Goal: Task Accomplishment & Management: Use online tool/utility

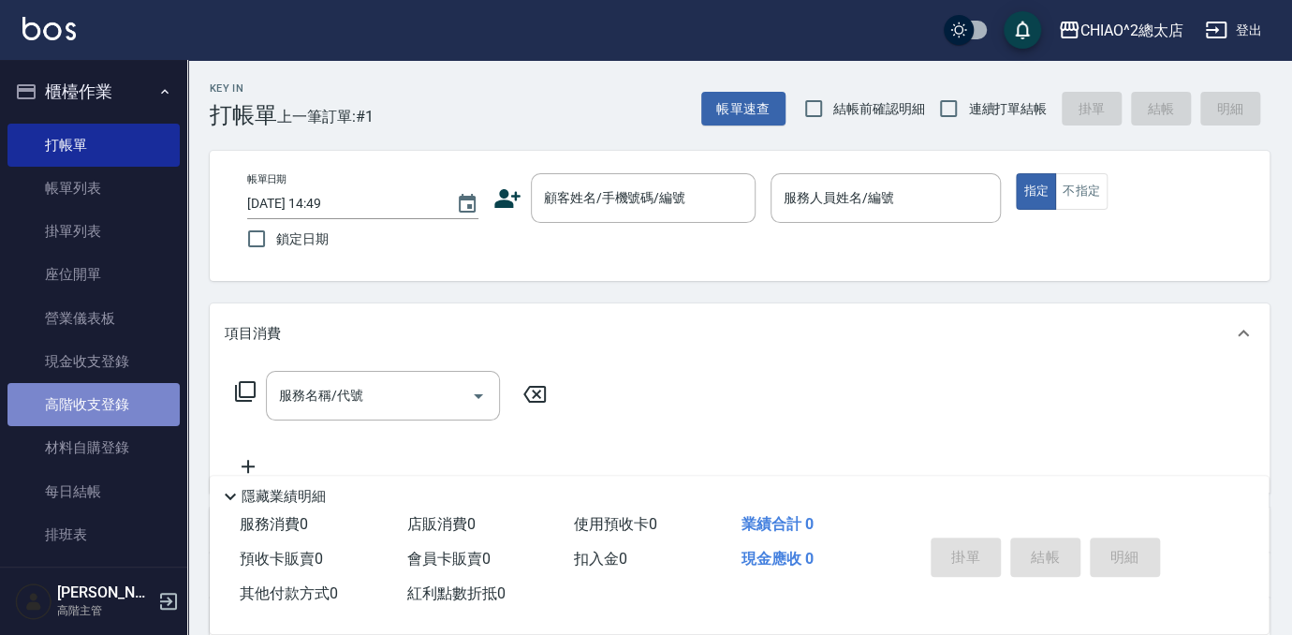
click at [133, 407] on link "高階收支登錄" at bounding box center [93, 404] width 172 height 43
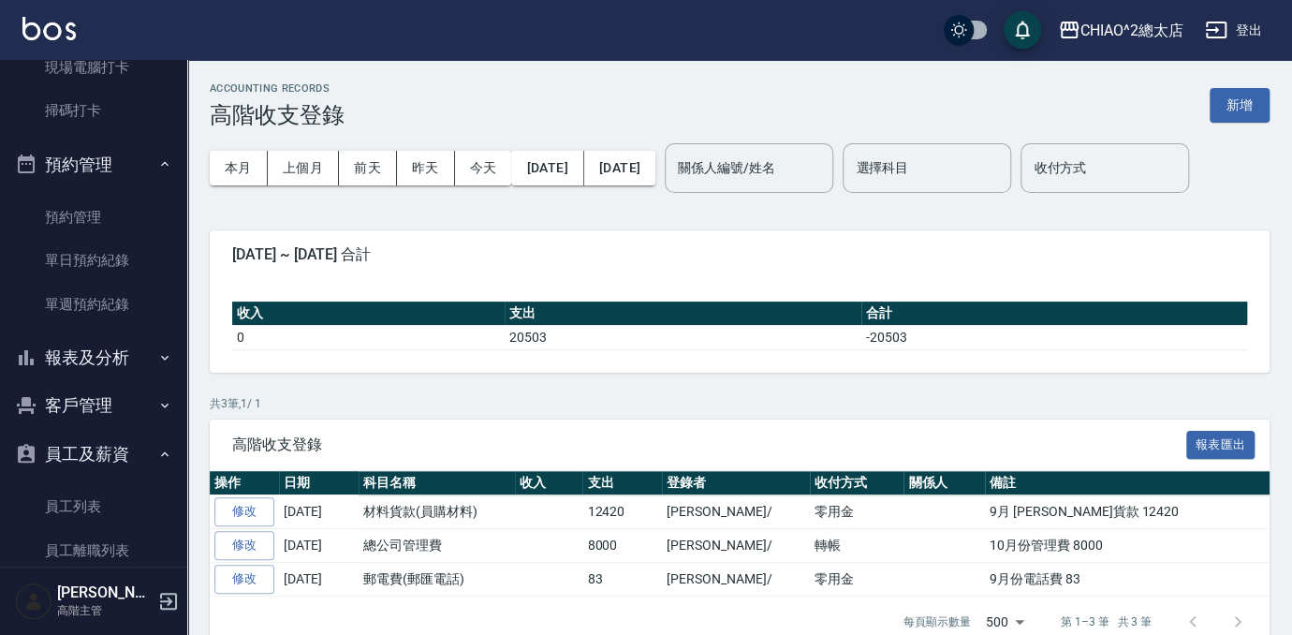
scroll to position [766, 0]
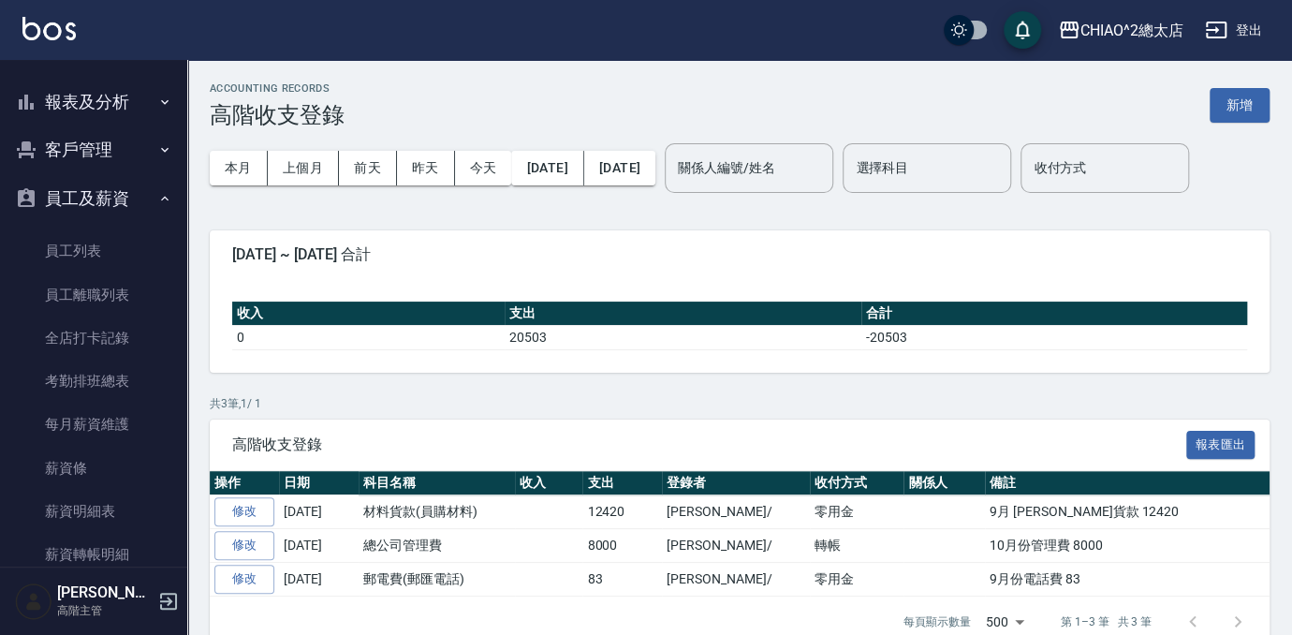
click at [110, 100] on button "報表及分析" at bounding box center [93, 102] width 172 height 49
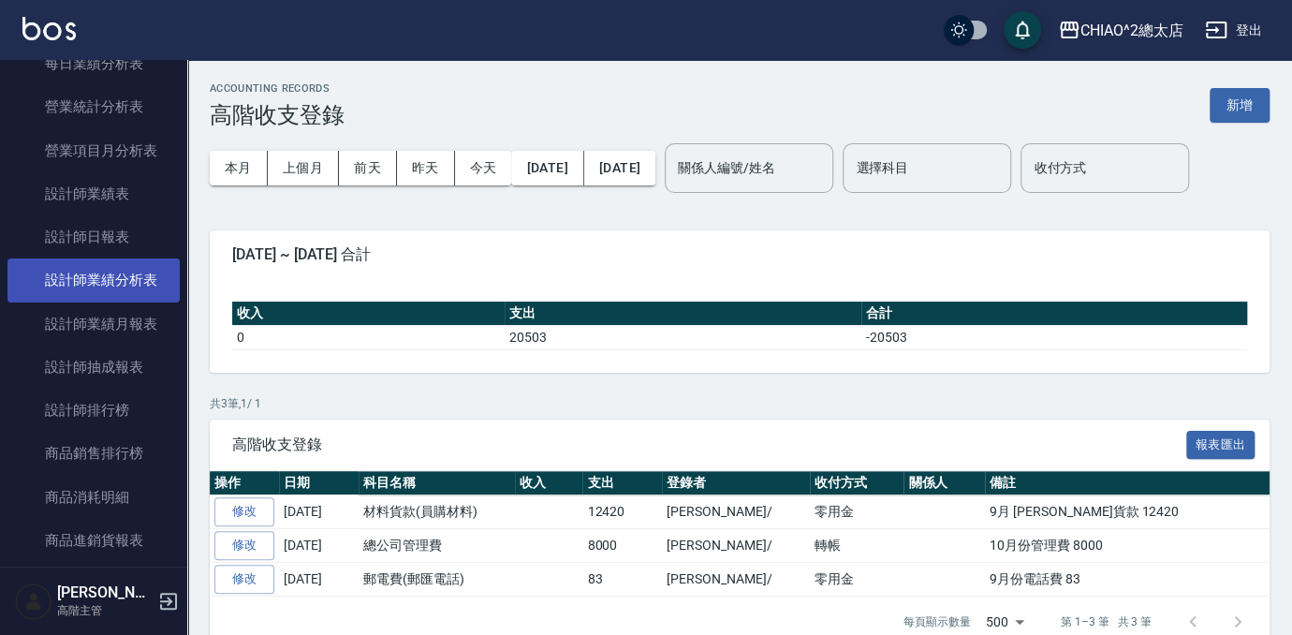
scroll to position [1362, 0]
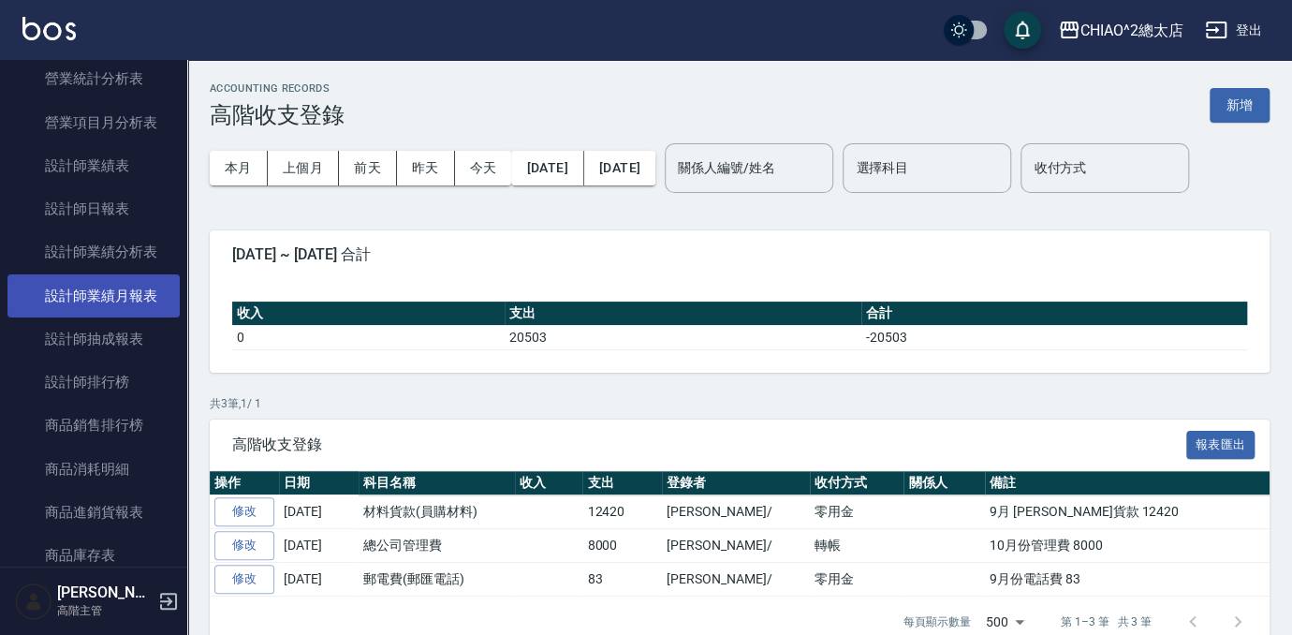
click at [136, 288] on link "設計師業績月報表" at bounding box center [93, 295] width 172 height 43
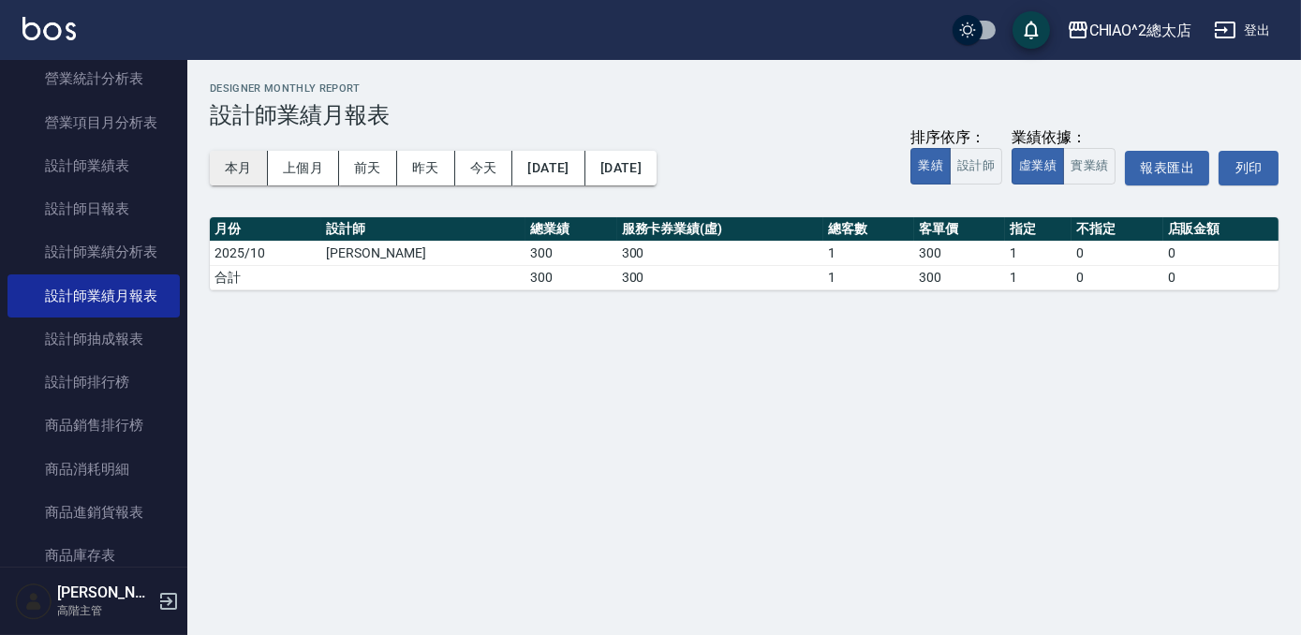
click at [226, 173] on button "本月" at bounding box center [239, 168] width 58 height 35
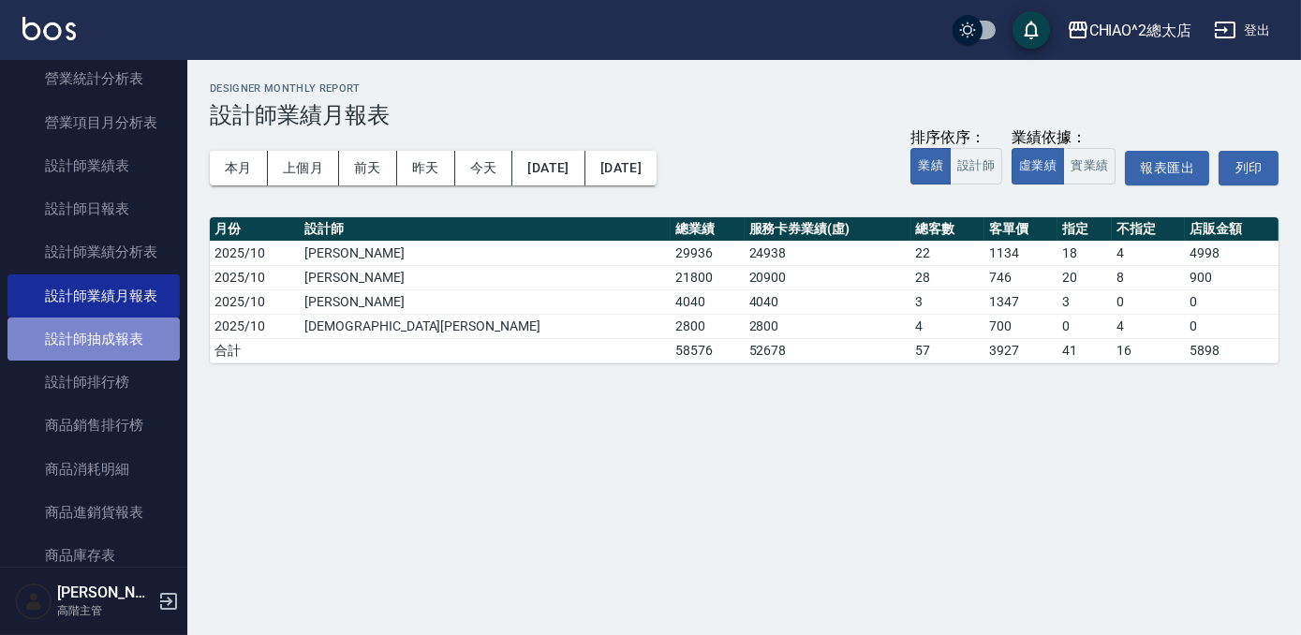
click at [120, 342] on link "設計師抽成報表" at bounding box center [93, 338] width 172 height 43
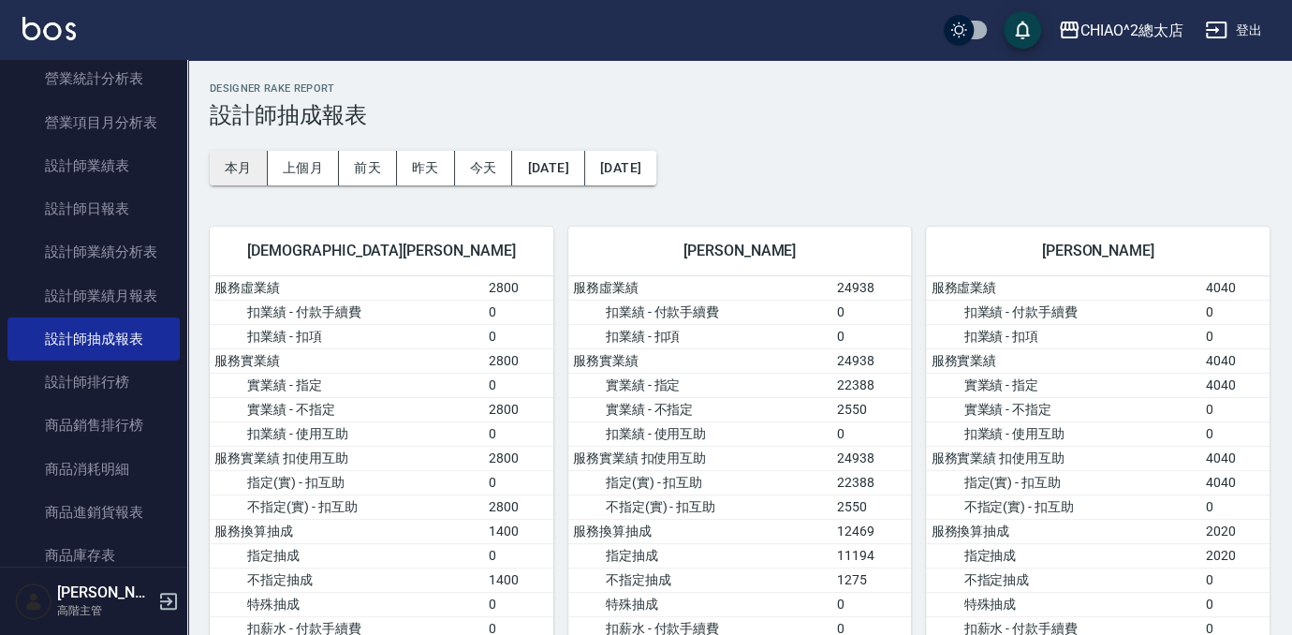
click at [240, 164] on button "本月" at bounding box center [239, 168] width 58 height 35
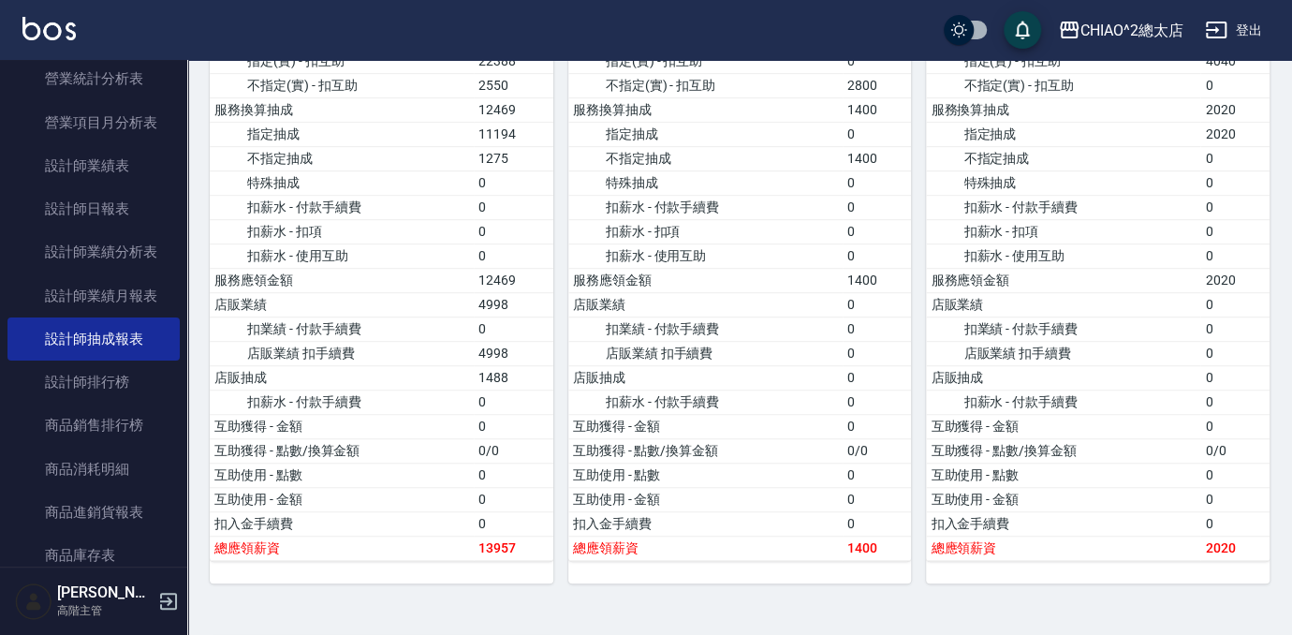
scroll to position [425, 0]
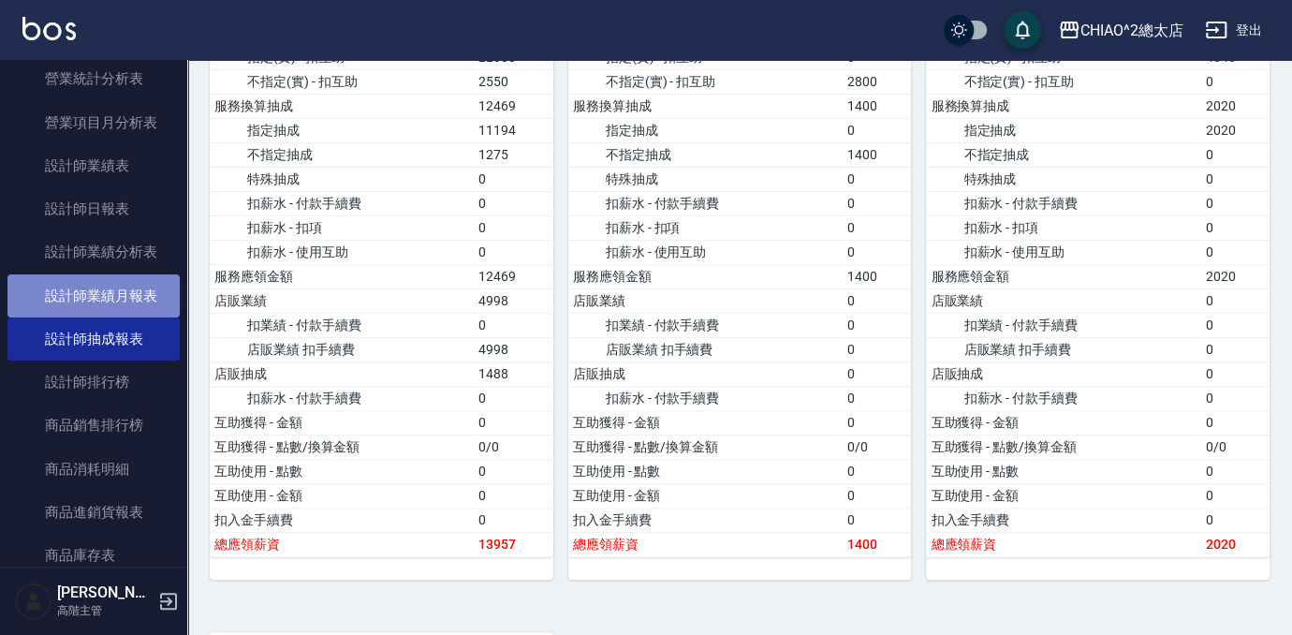
click at [115, 298] on link "設計師業績月報表" at bounding box center [93, 295] width 172 height 43
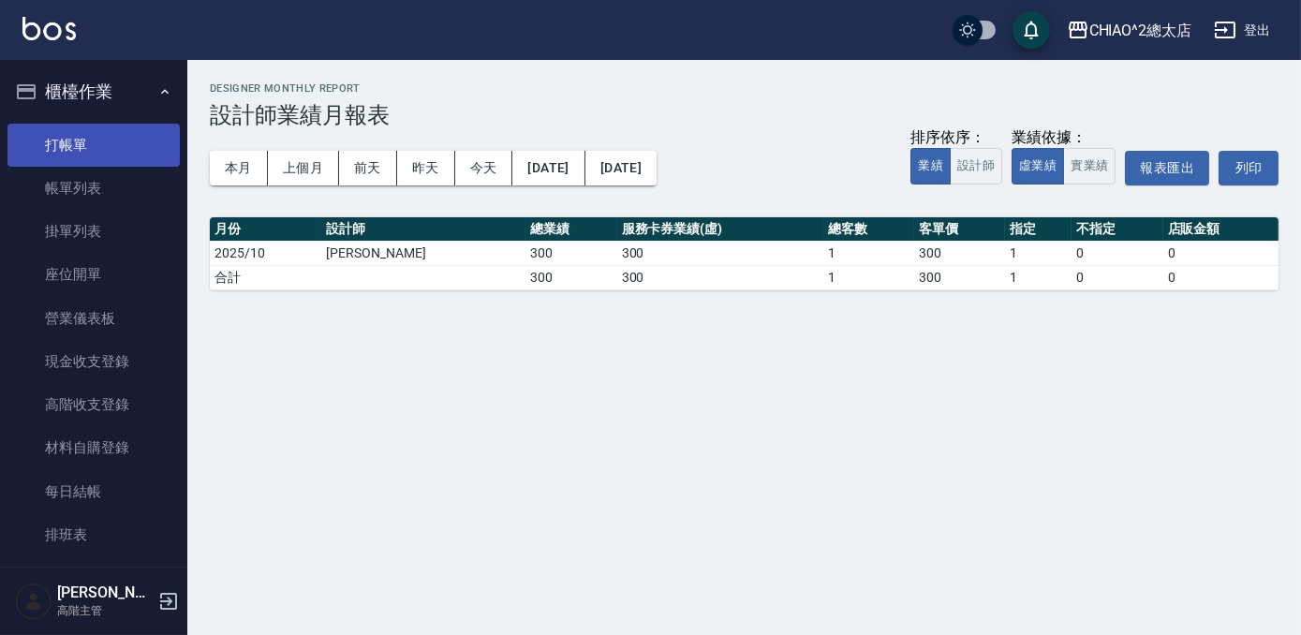
click at [123, 146] on link "打帳單" at bounding box center [93, 145] width 172 height 43
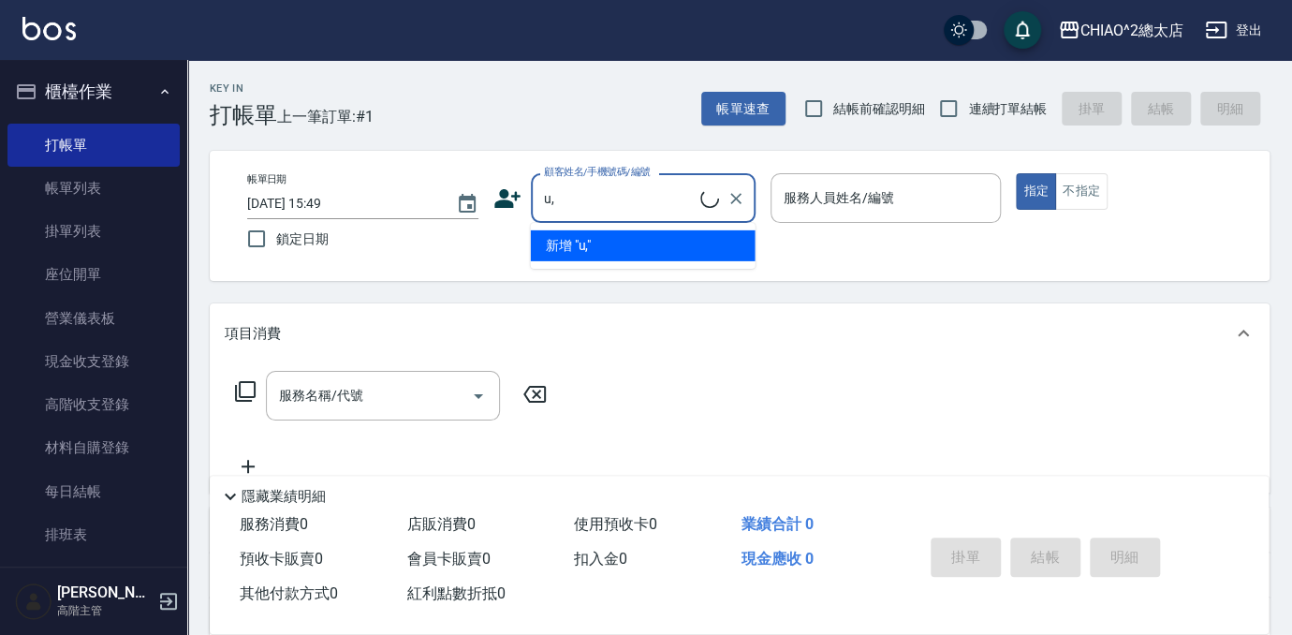
type input "u"
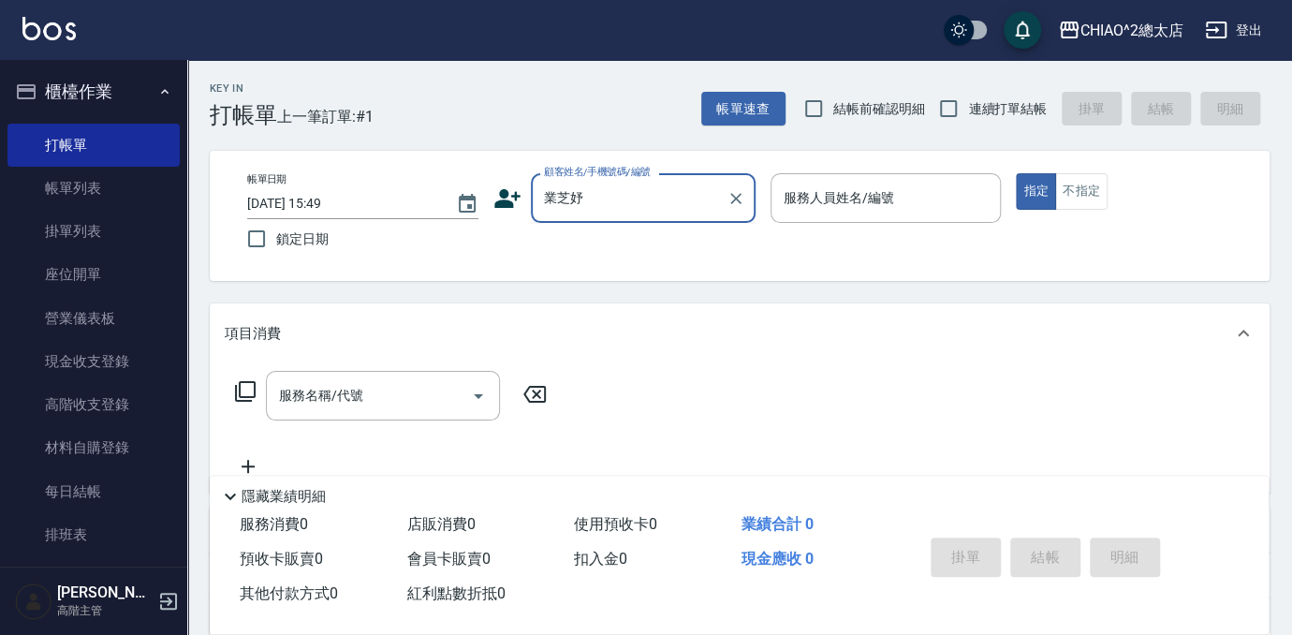
click at [556, 200] on input "業芝妤" at bounding box center [629, 198] width 180 height 33
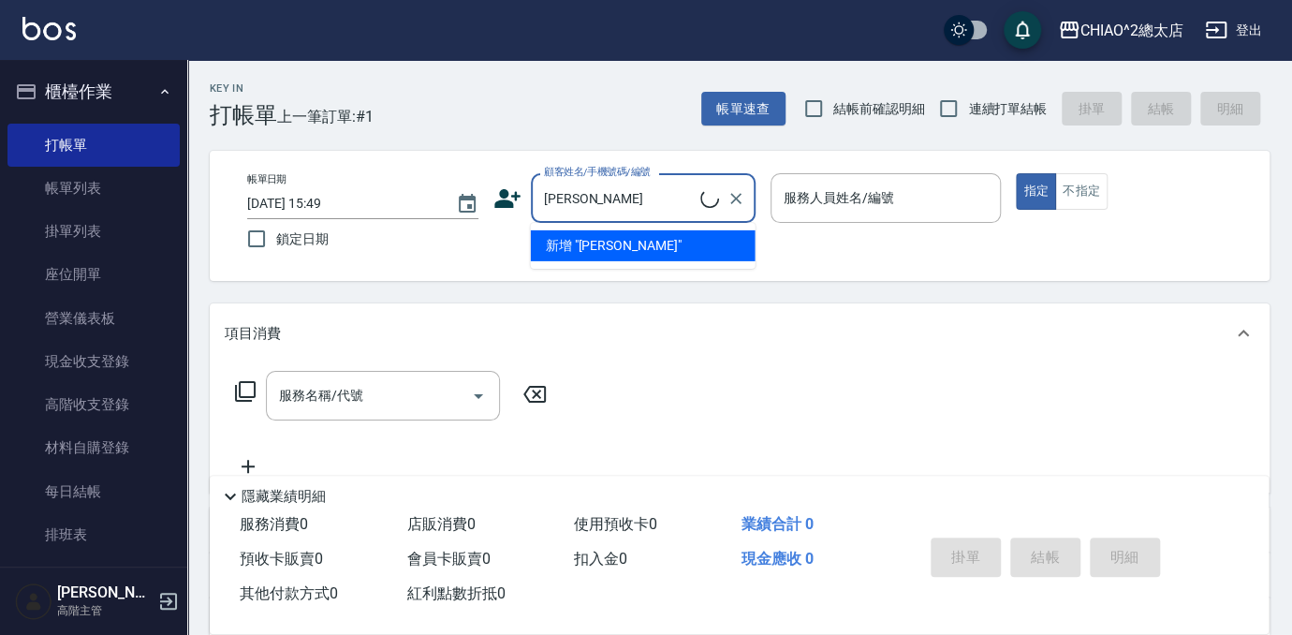
type input "[PERSON_NAME]"
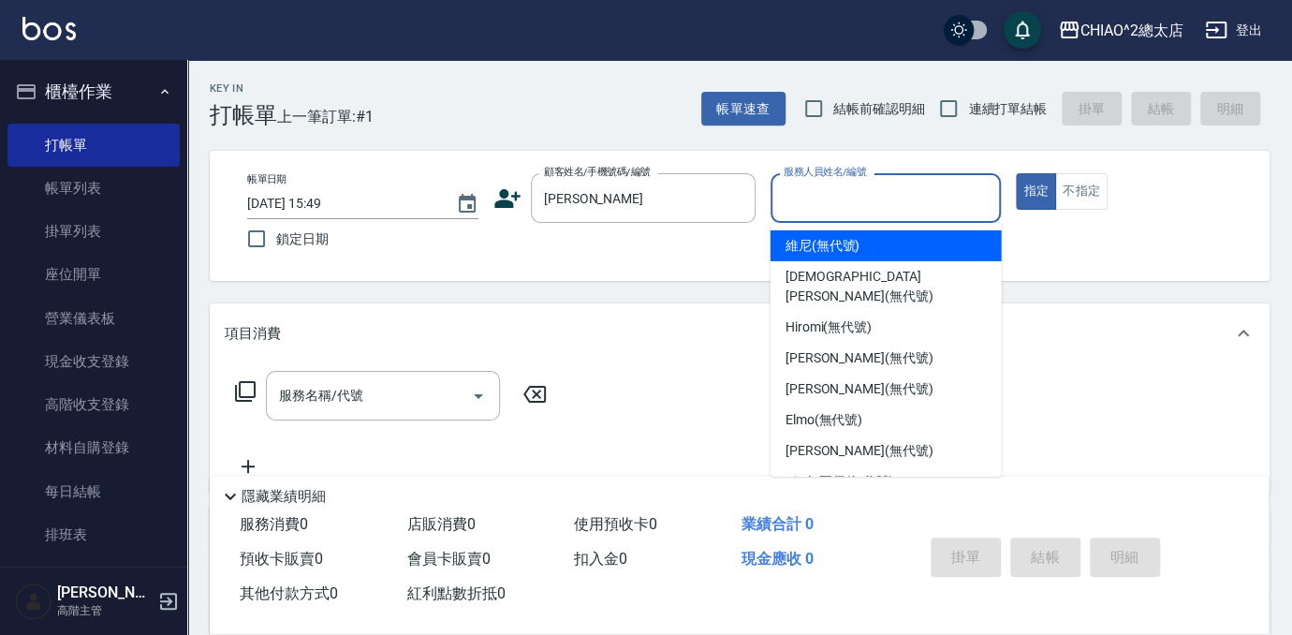
click at [826, 188] on input "服務人員姓名/編號" at bounding box center [886, 198] width 214 height 33
click at [857, 246] on span "維尼 (無代號)" at bounding box center [823, 246] width 75 height 20
type input "維尼(無代號)"
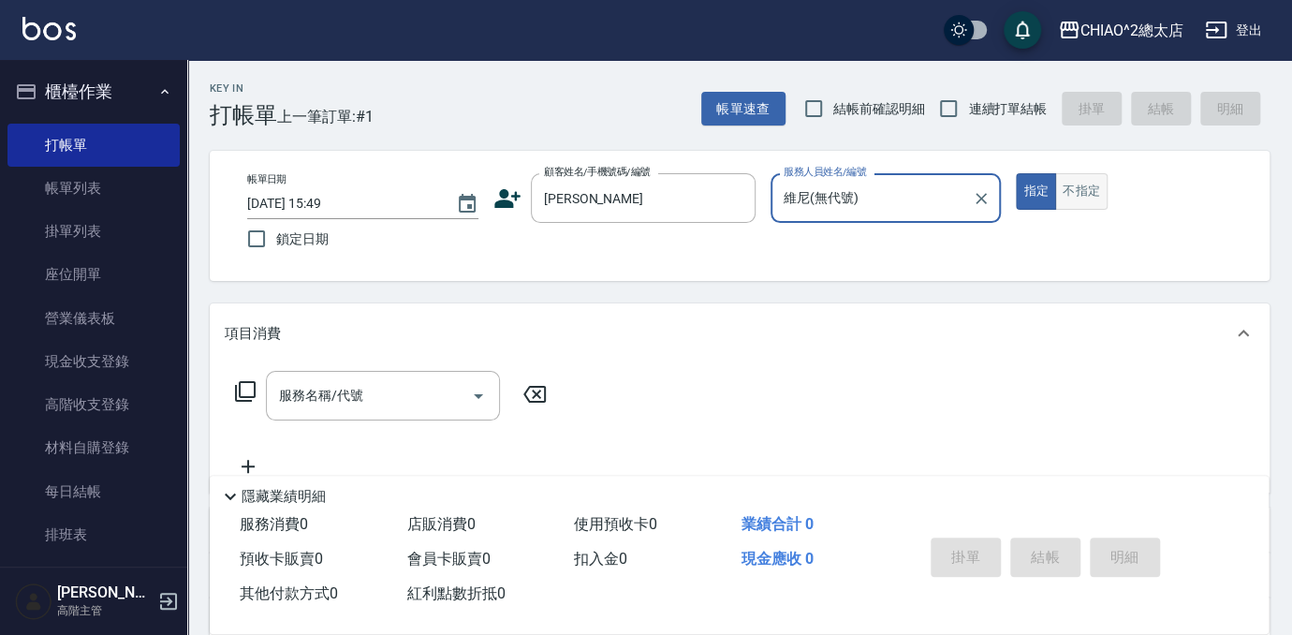
click at [1087, 196] on button "不指定" at bounding box center [1081, 191] width 52 height 37
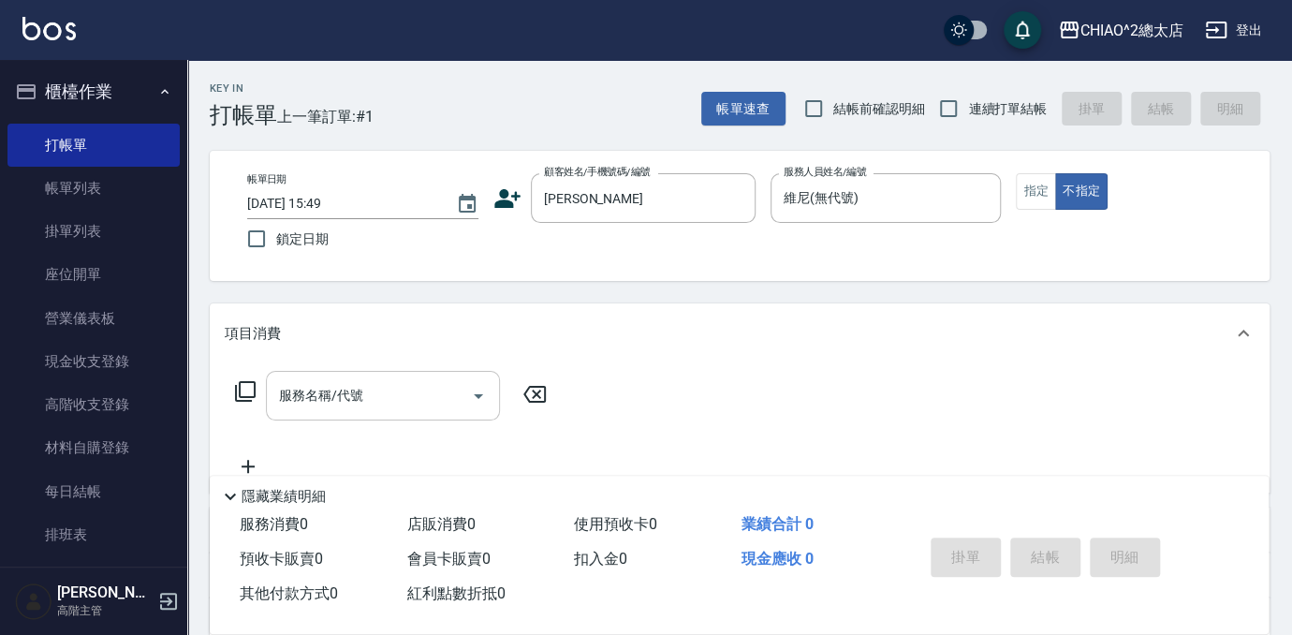
click at [363, 405] on input "服務名稱/代號" at bounding box center [368, 395] width 189 height 33
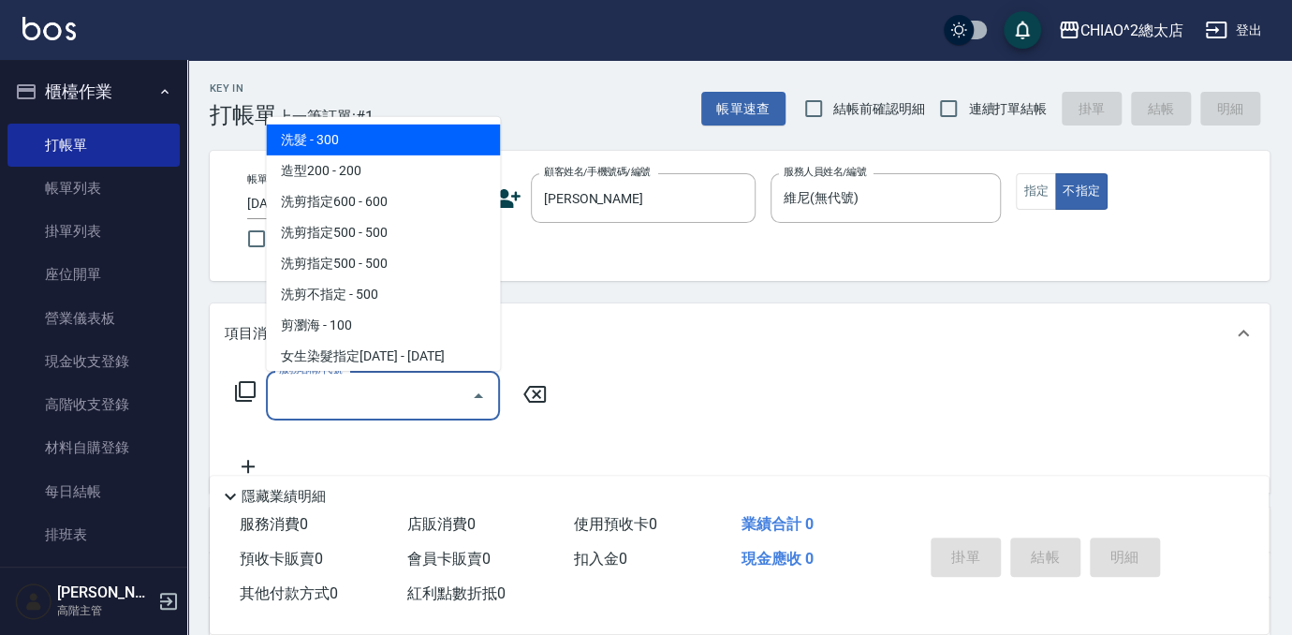
click at [358, 142] on span "洗髮 - 300" at bounding box center [383, 140] width 234 height 31
type input "洗髮(103103)"
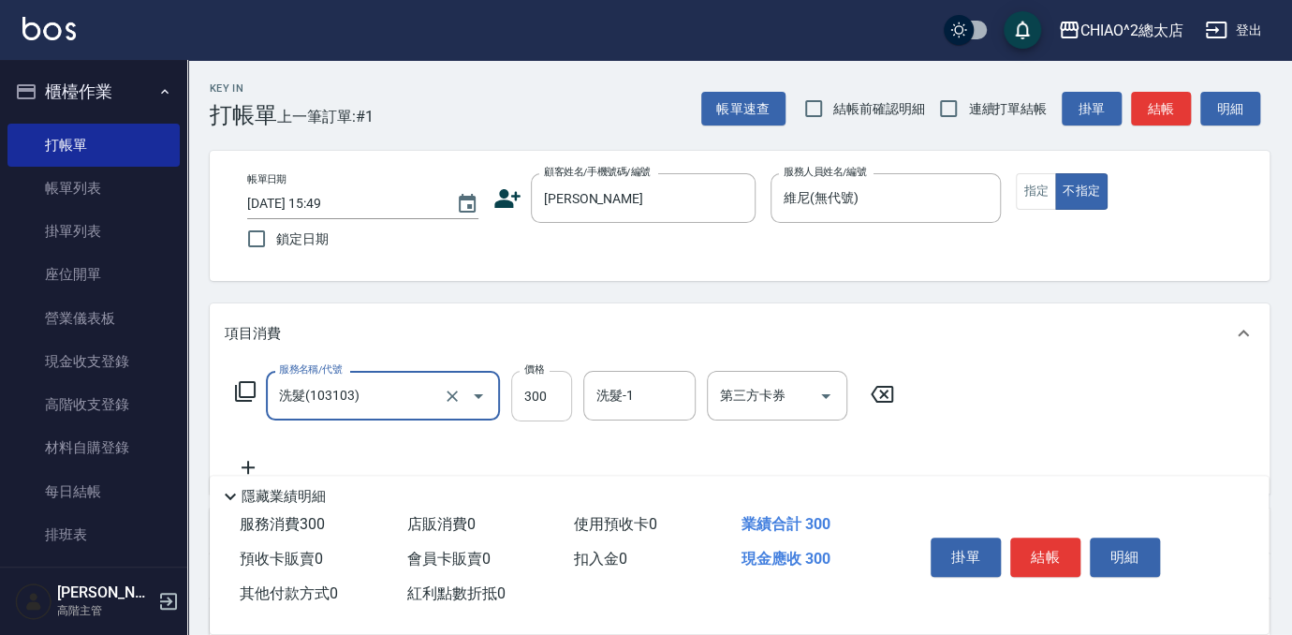
click at [562, 405] on input "300" at bounding box center [541, 396] width 61 height 51
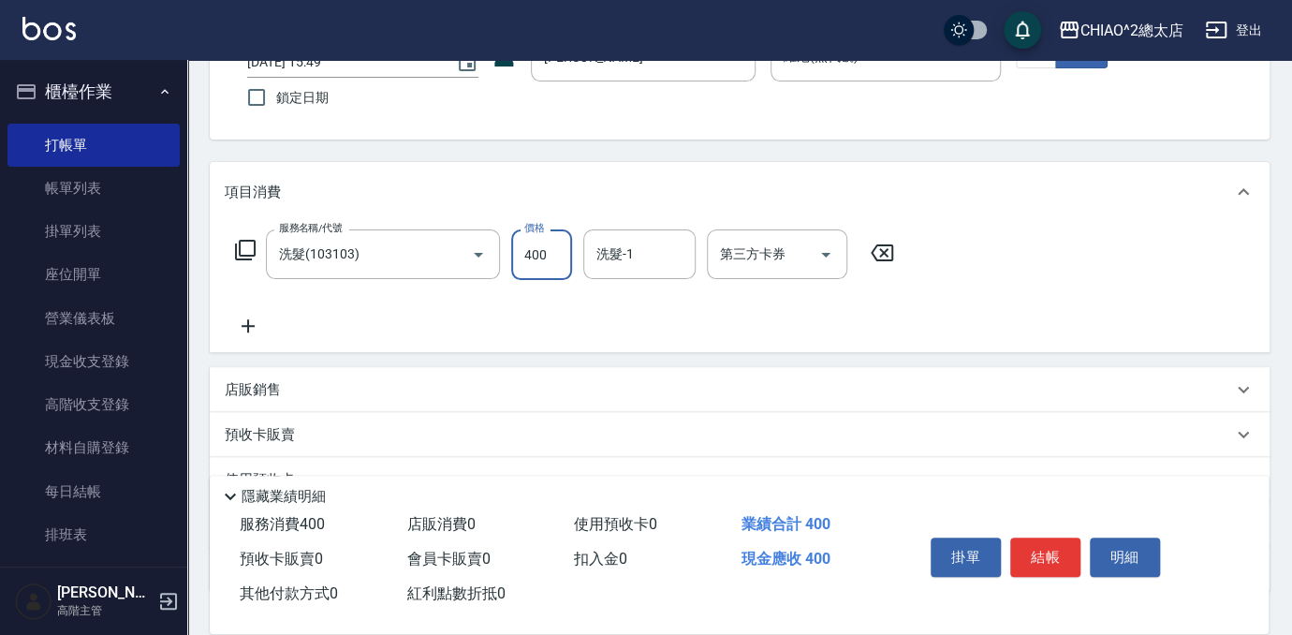
scroll to position [275, 0]
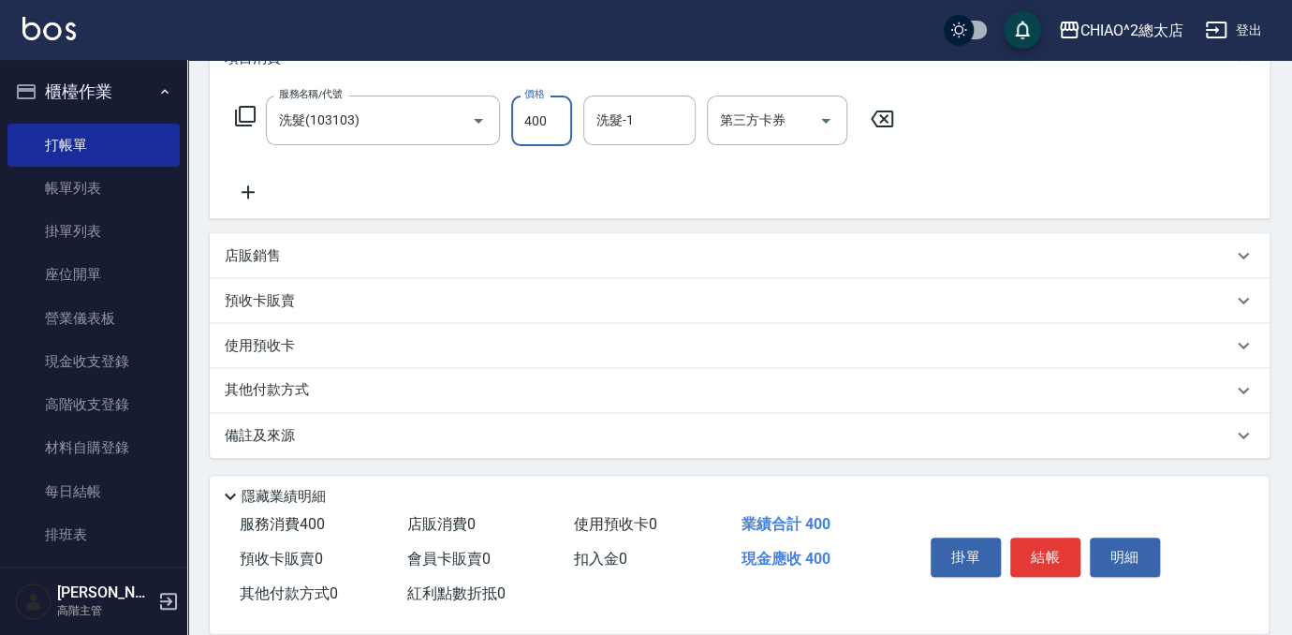
type input "400"
click at [447, 396] on div "其他付款方式" at bounding box center [729, 390] width 1008 height 21
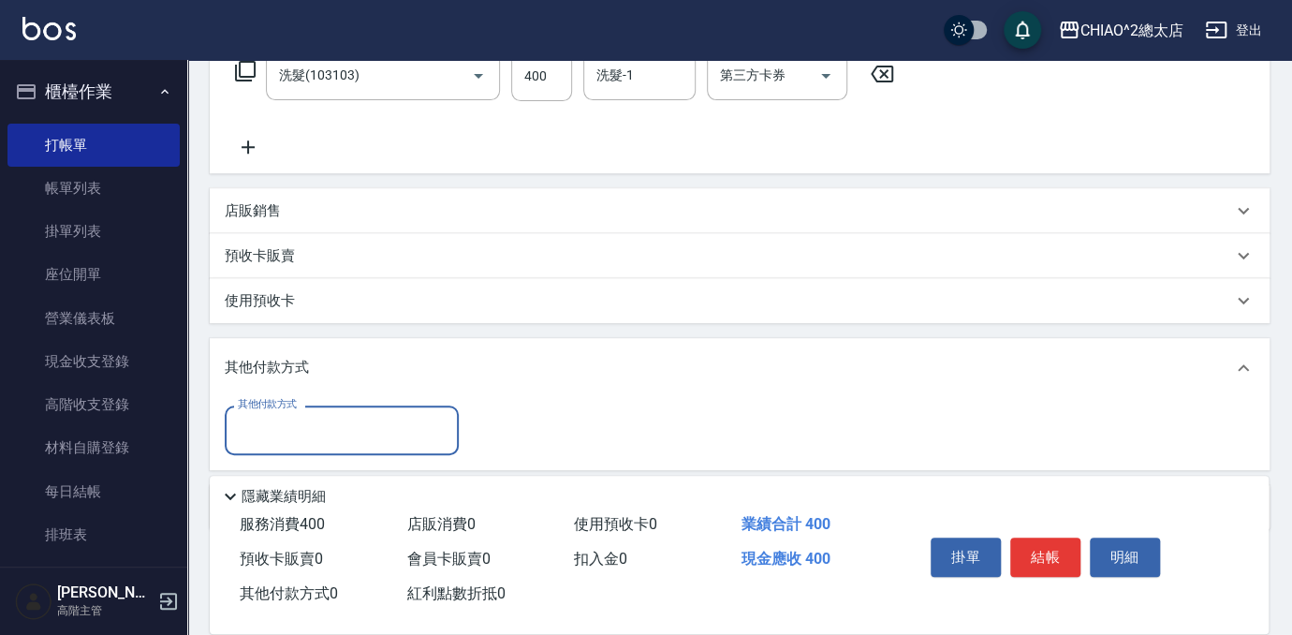
scroll to position [361, 0]
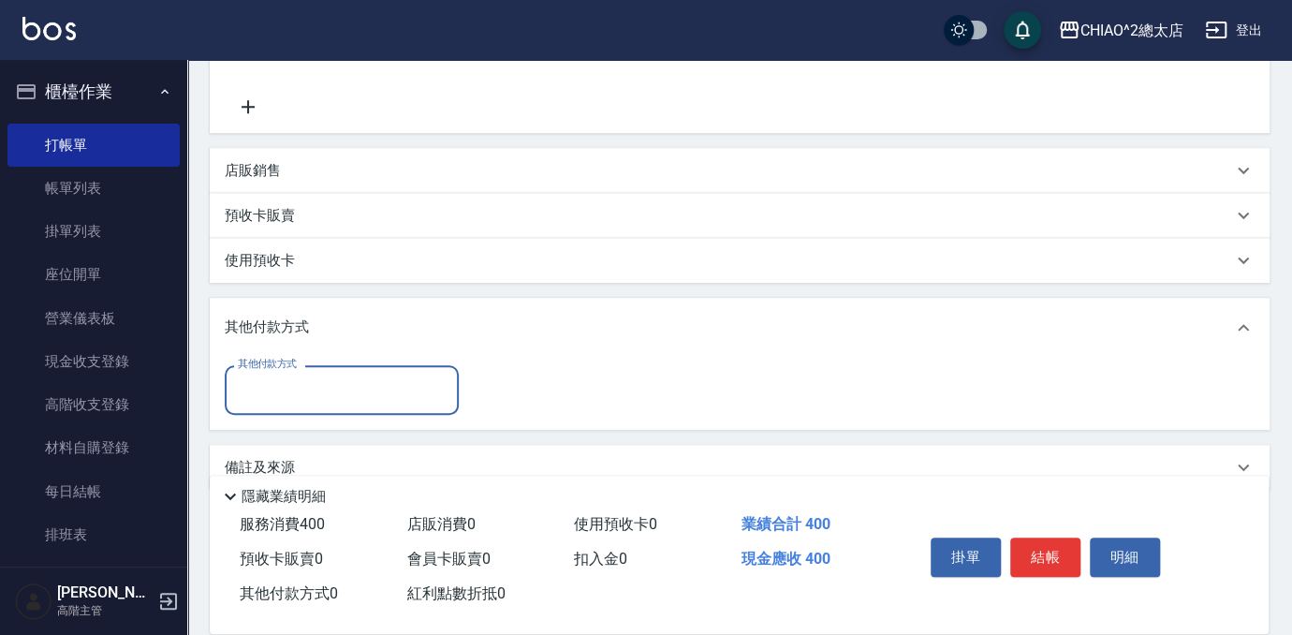
click at [402, 389] on input "其他付款方式" at bounding box center [341, 390] width 217 height 33
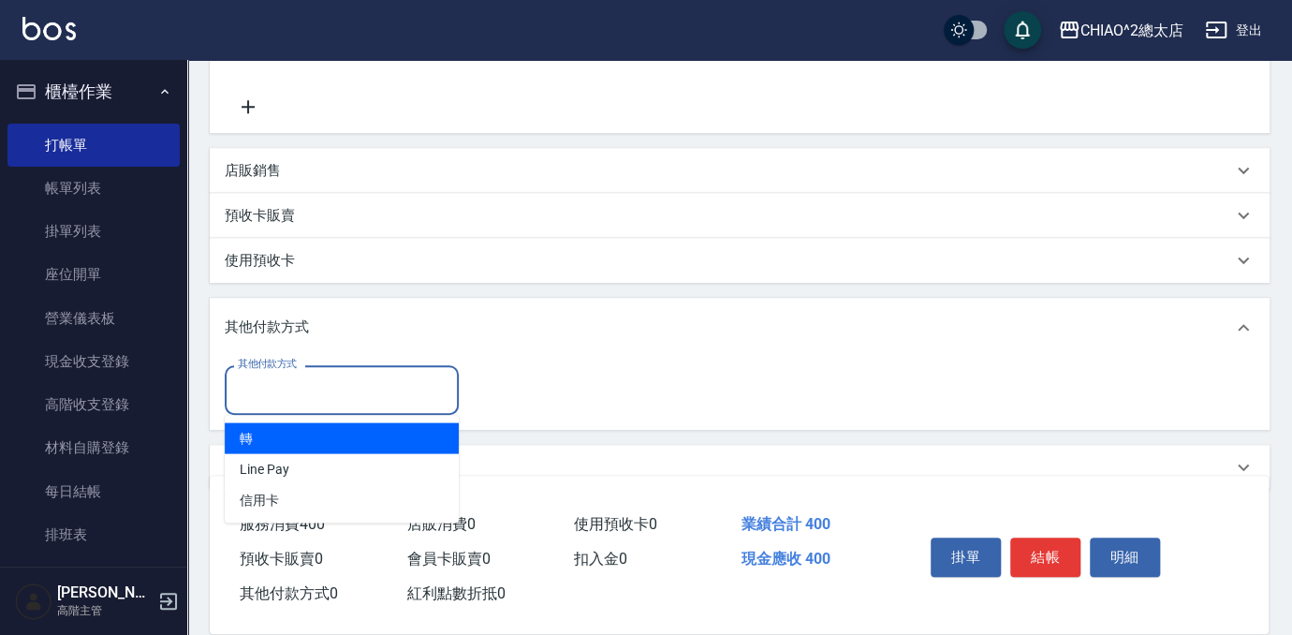
click at [382, 435] on span "轉" at bounding box center [342, 437] width 234 height 31
type input "轉"
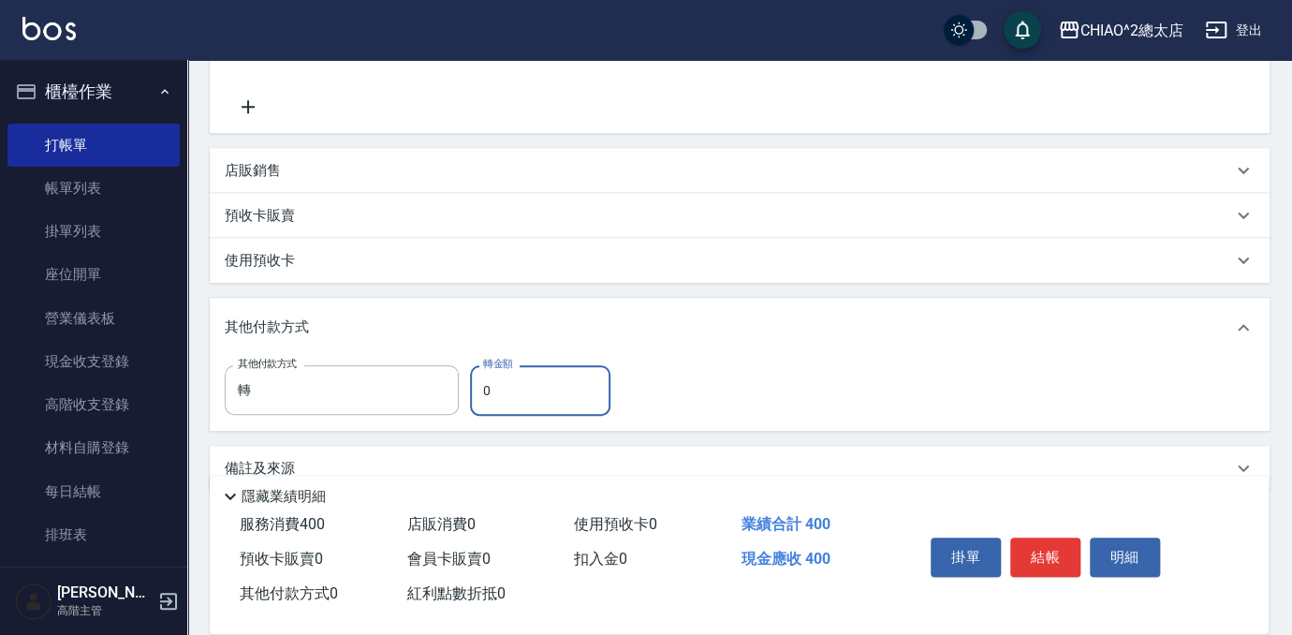
click at [521, 380] on input "0" at bounding box center [540, 390] width 140 height 51
type input "400"
click at [1059, 557] on button "結帳" at bounding box center [1045, 557] width 70 height 39
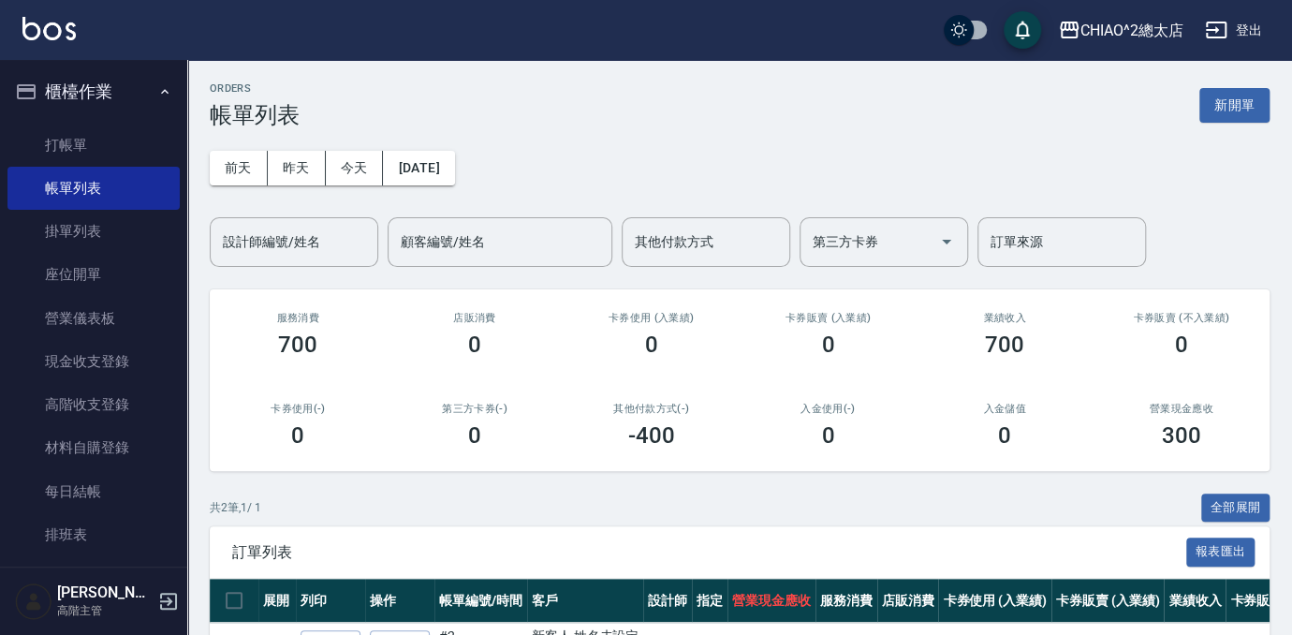
click at [802, 189] on div "[DATE] [DATE] [DATE] [DATE] 設計師編號/姓名 設計師編號/姓名 顧客編號/姓名 顧客編號/姓名 其他付款方式 其他付款方式 第三方…" at bounding box center [740, 197] width 1060 height 139
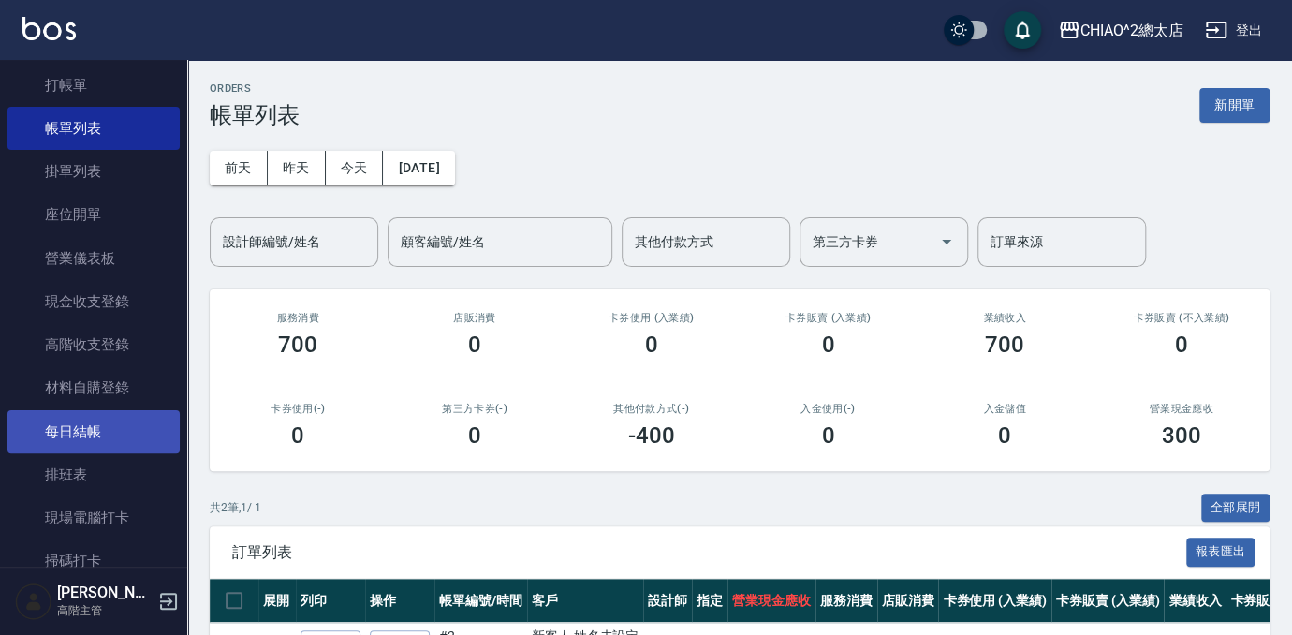
scroll to position [84, 0]
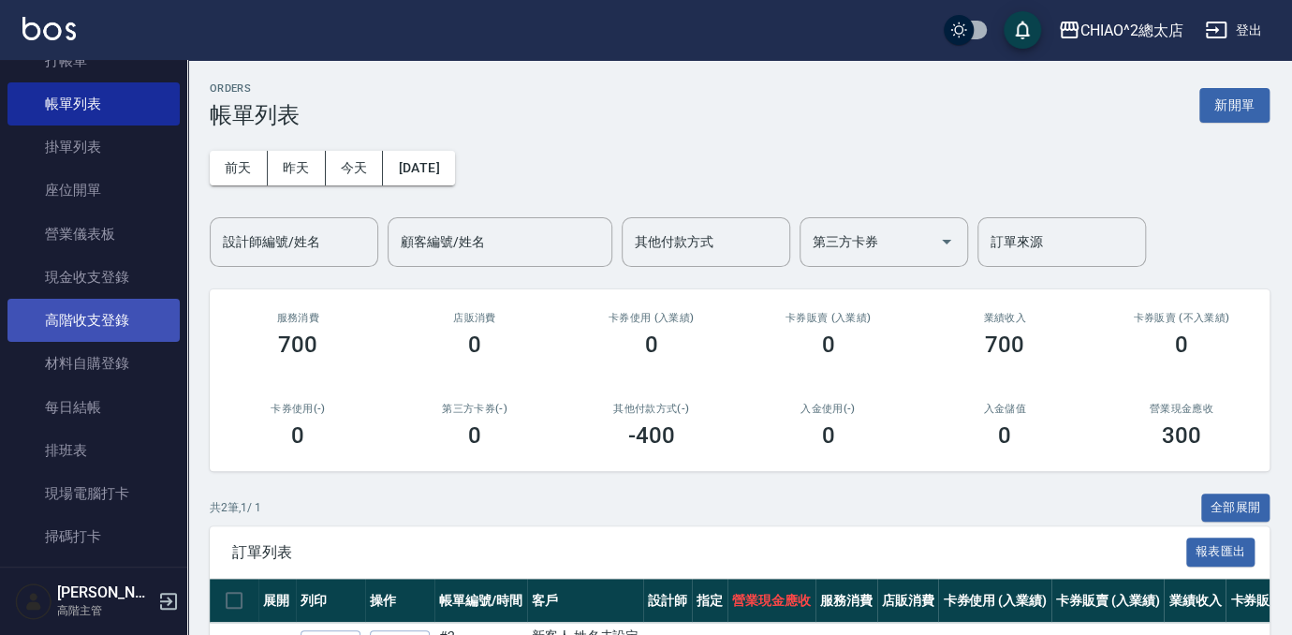
click at [75, 323] on link "高階收支登錄" at bounding box center [93, 320] width 172 height 43
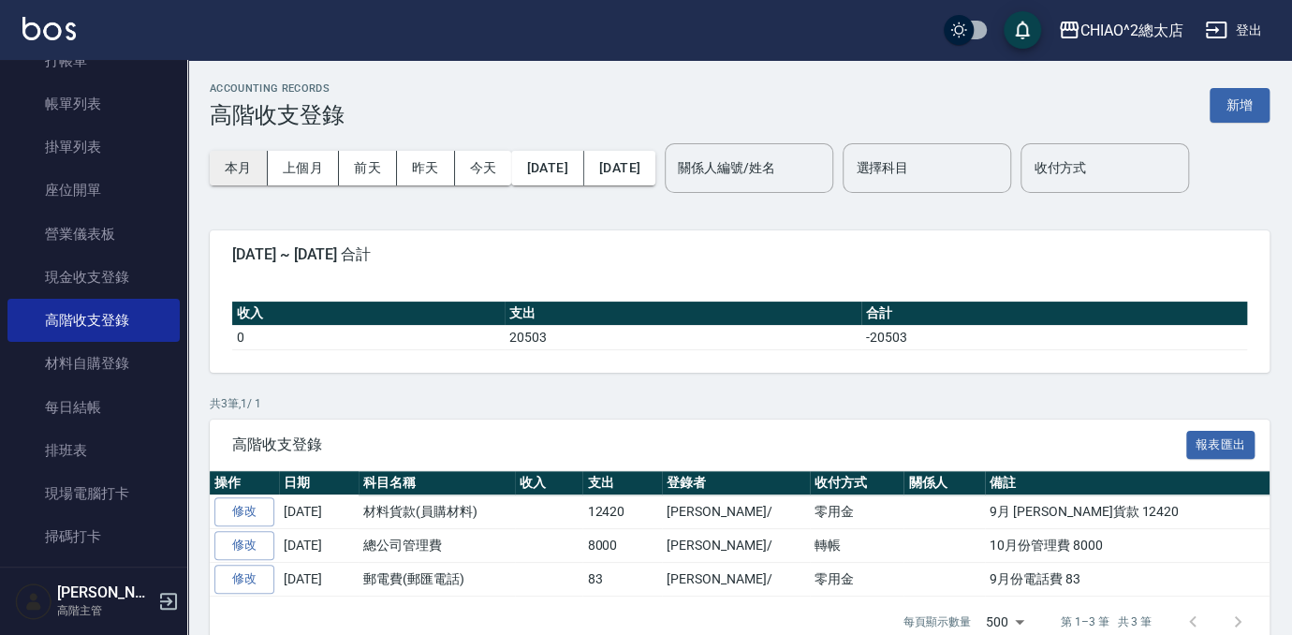
click at [250, 170] on button "本月" at bounding box center [239, 168] width 58 height 35
click at [1241, 96] on button "新增" at bounding box center [1240, 105] width 60 height 35
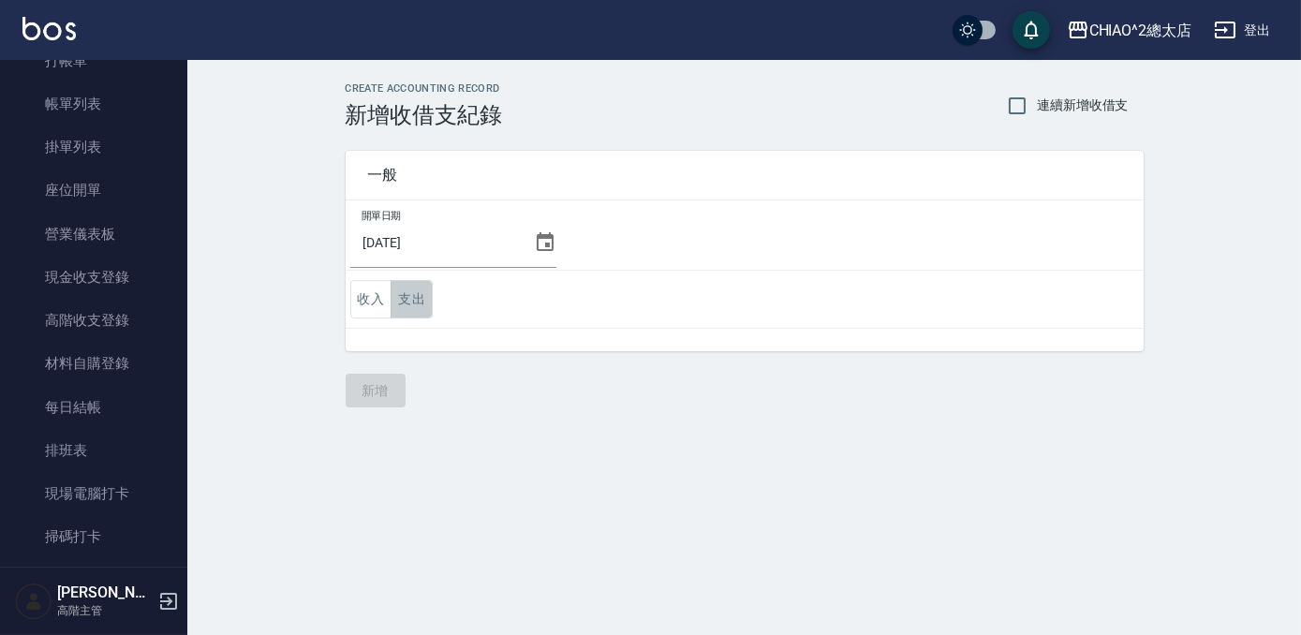
click at [402, 302] on button "支出" at bounding box center [411, 299] width 42 height 38
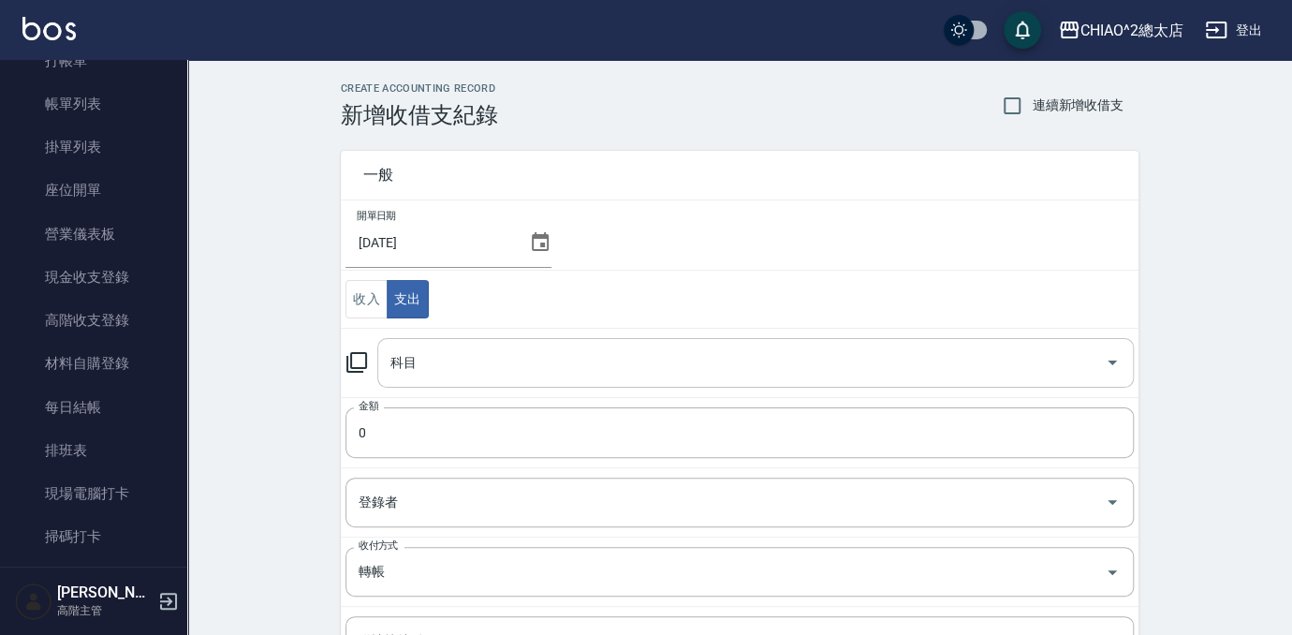
click at [456, 372] on input "科目" at bounding box center [742, 362] width 712 height 33
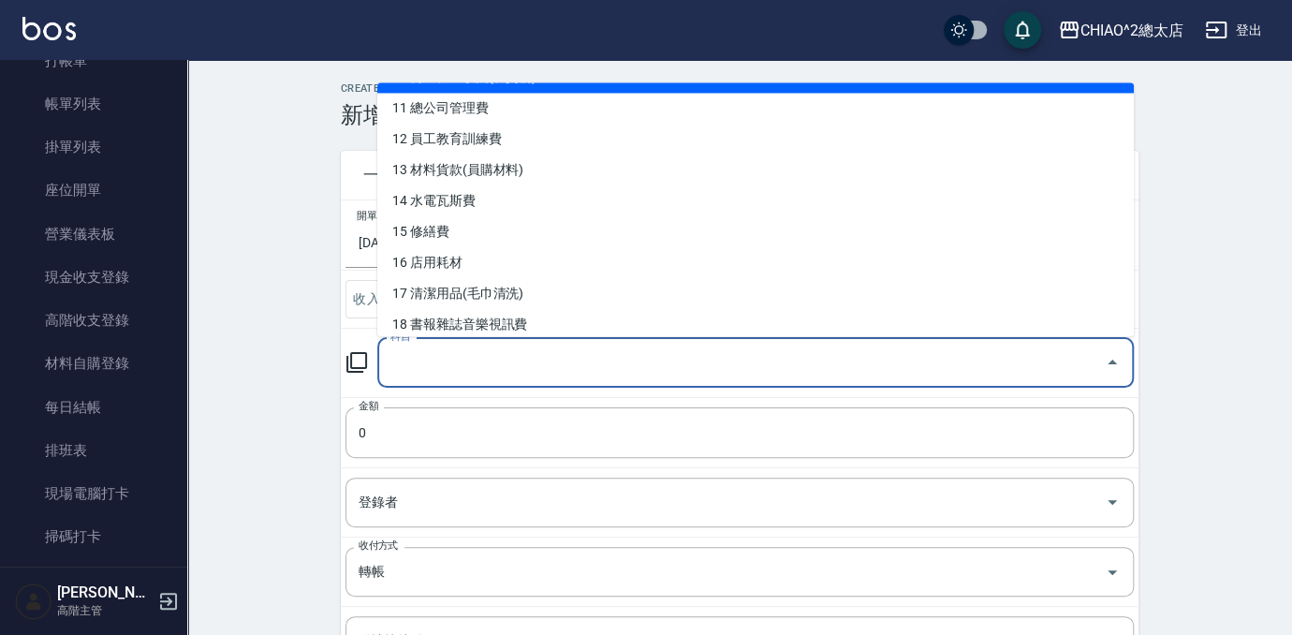
scroll to position [340, 0]
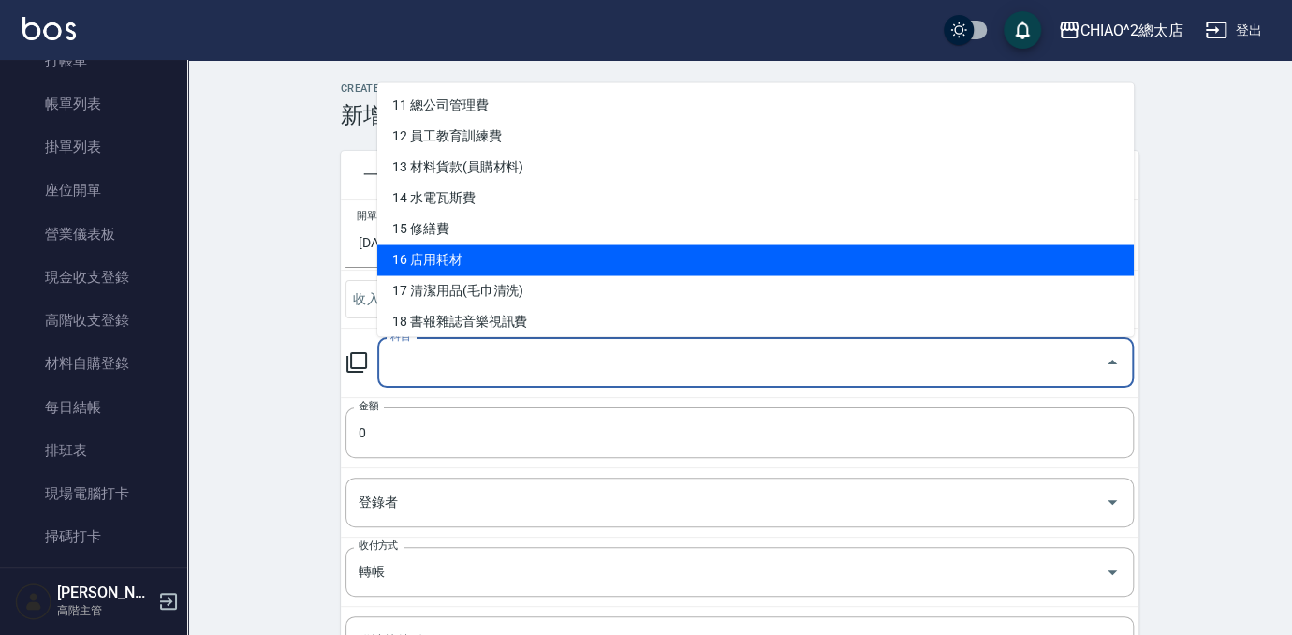
click at [467, 251] on li "16 店用耗材" at bounding box center [755, 259] width 757 height 31
type input "16 店用耗材"
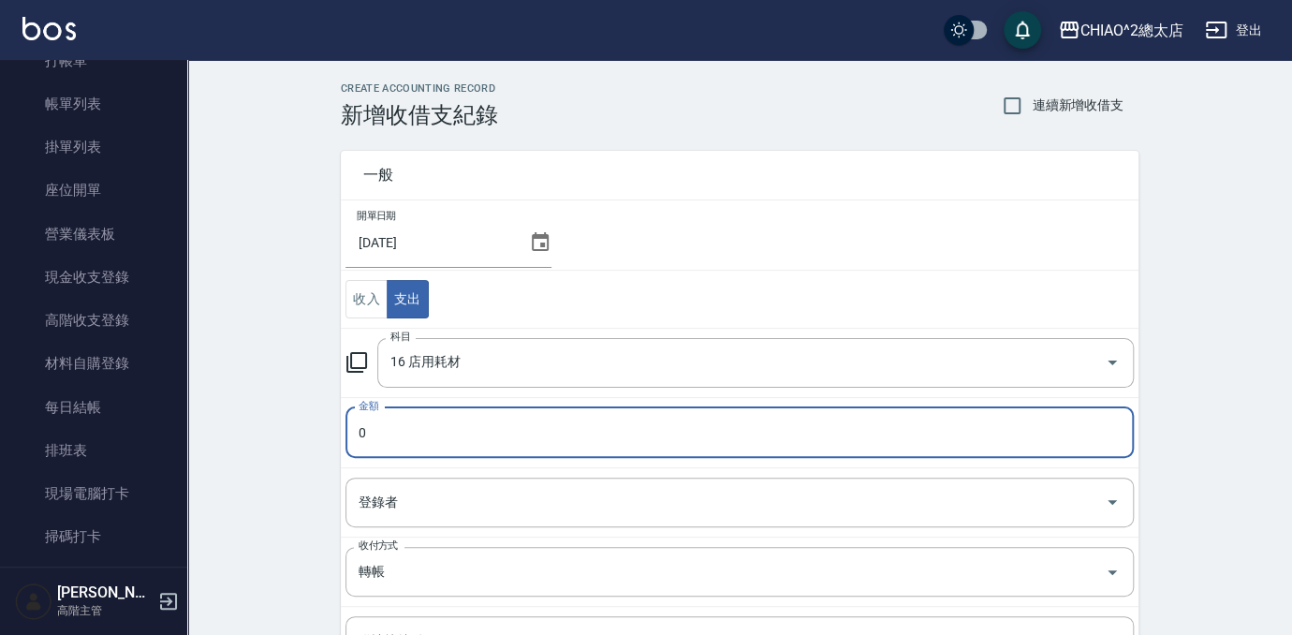
click at [463, 435] on input "0" at bounding box center [740, 432] width 788 height 51
click at [463, 433] on input "0" at bounding box center [740, 432] width 788 height 51
drag, startPoint x: 463, startPoint y: 433, endPoint x: 364, endPoint y: 439, distance: 98.5
click at [364, 440] on input "0" at bounding box center [740, 432] width 788 height 51
click at [364, 439] on input "0" at bounding box center [740, 432] width 788 height 51
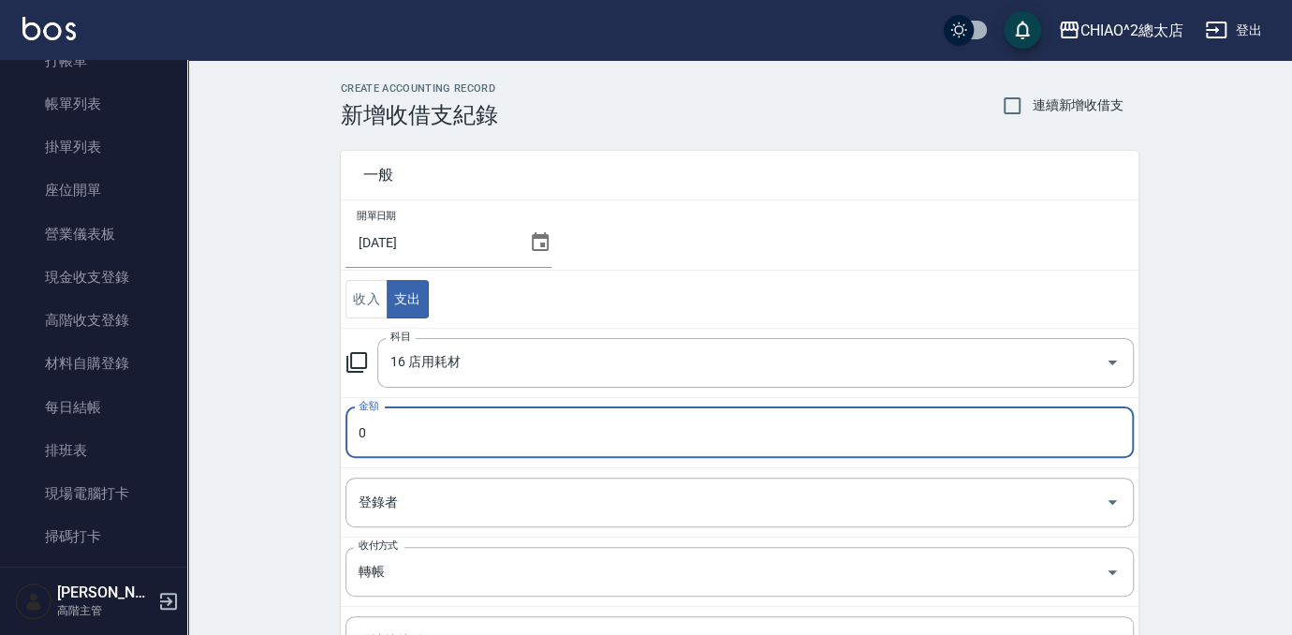
click at [358, 431] on input "0" at bounding box center [740, 432] width 788 height 51
click at [364, 429] on input "0" at bounding box center [740, 432] width 788 height 51
type input "0210"
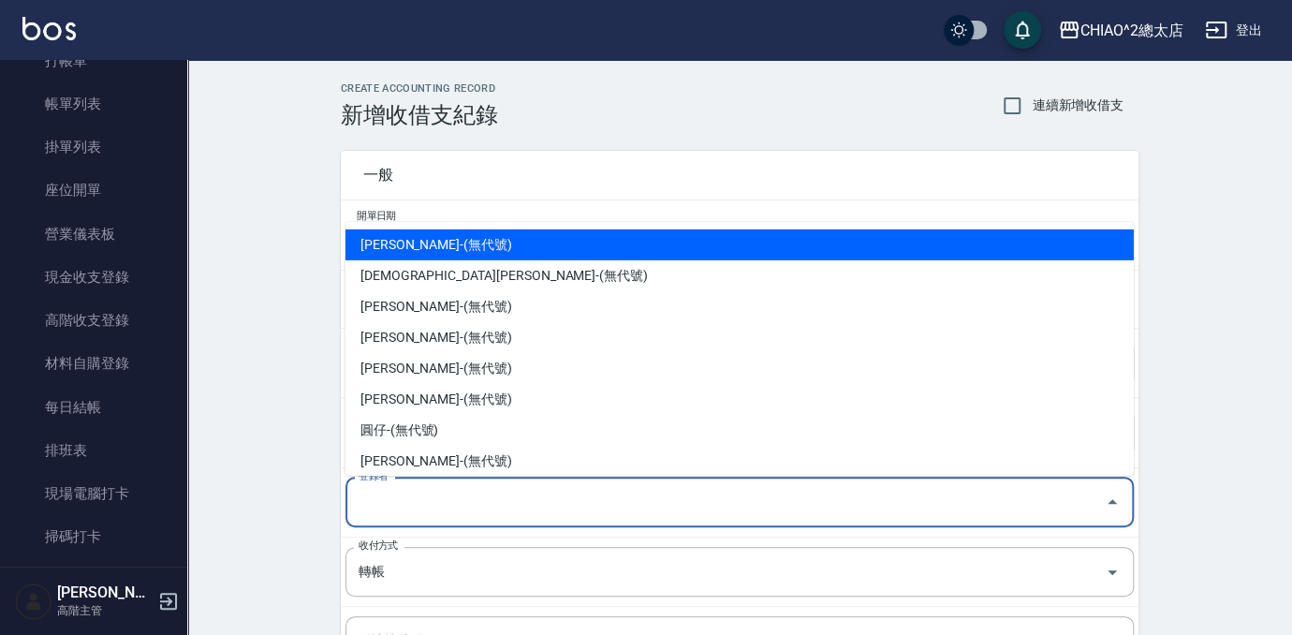
click at [456, 498] on input "登錄者" at bounding box center [726, 502] width 744 height 33
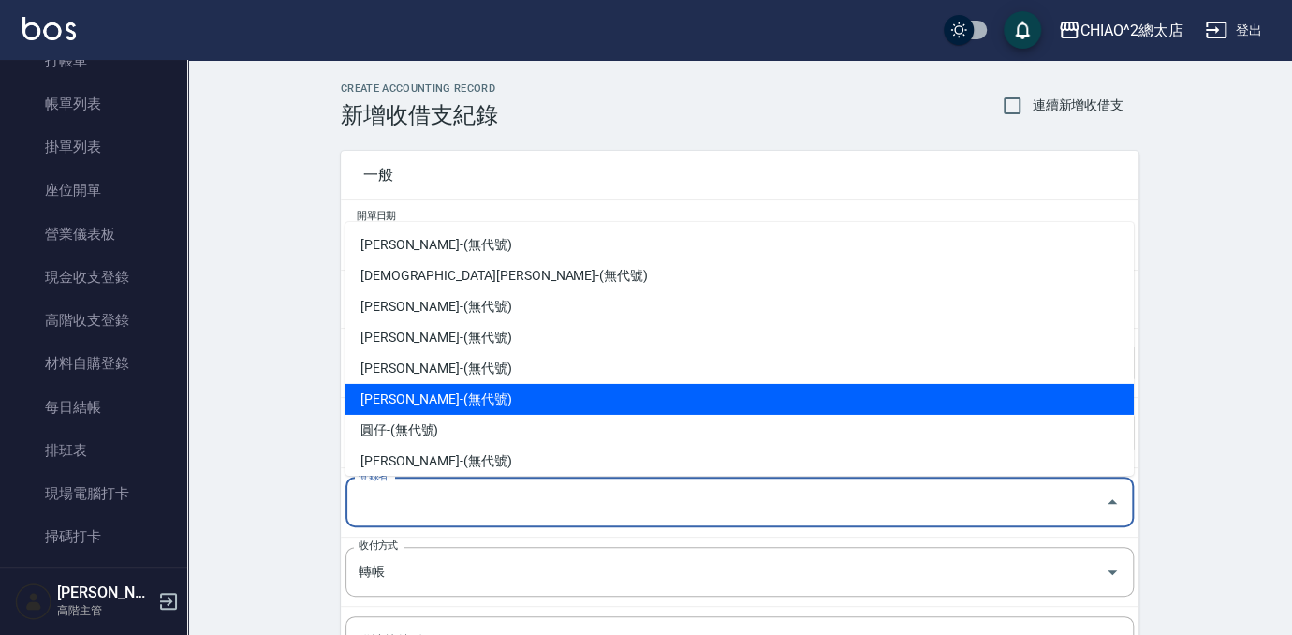
click at [396, 395] on li "[PERSON_NAME]-(無代號)" at bounding box center [740, 399] width 788 height 31
type input "[PERSON_NAME]-(無代號)"
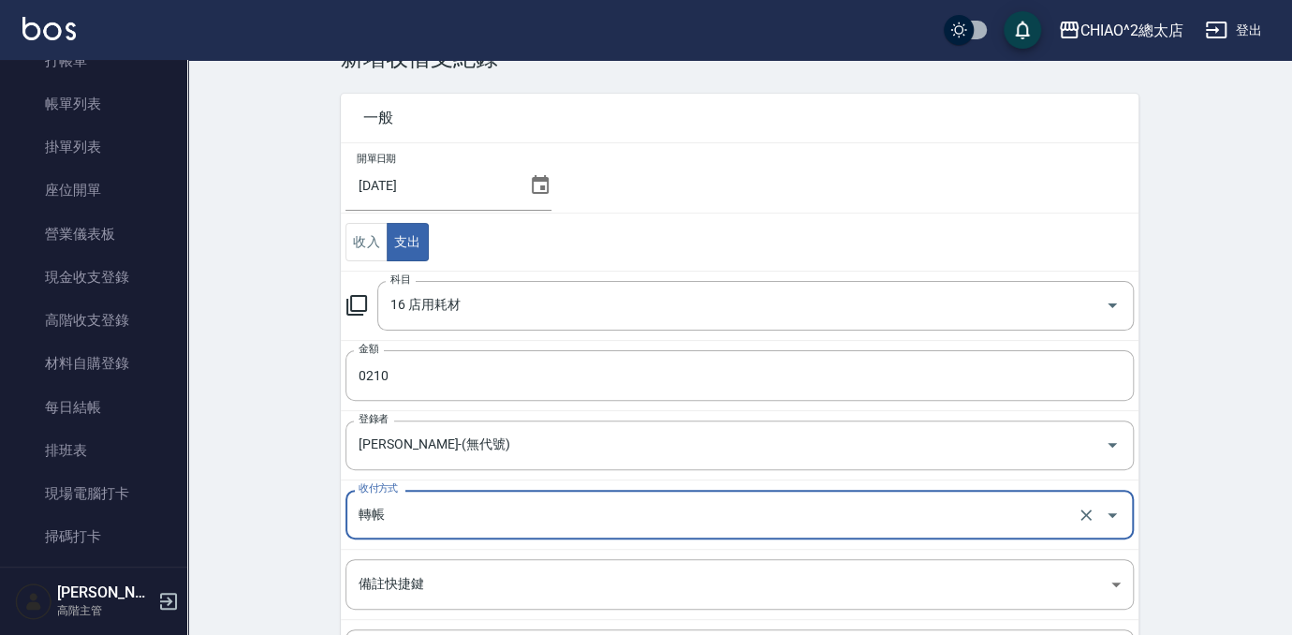
scroll to position [84, 0]
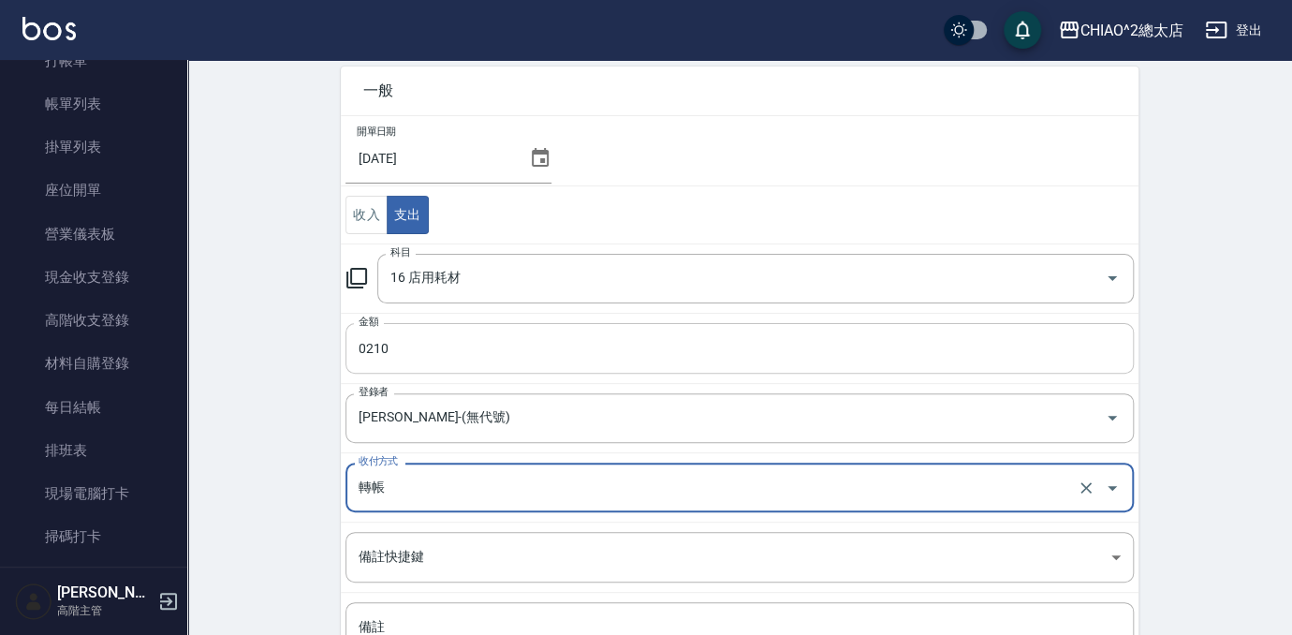
click at [363, 340] on input "0210" at bounding box center [740, 348] width 788 height 51
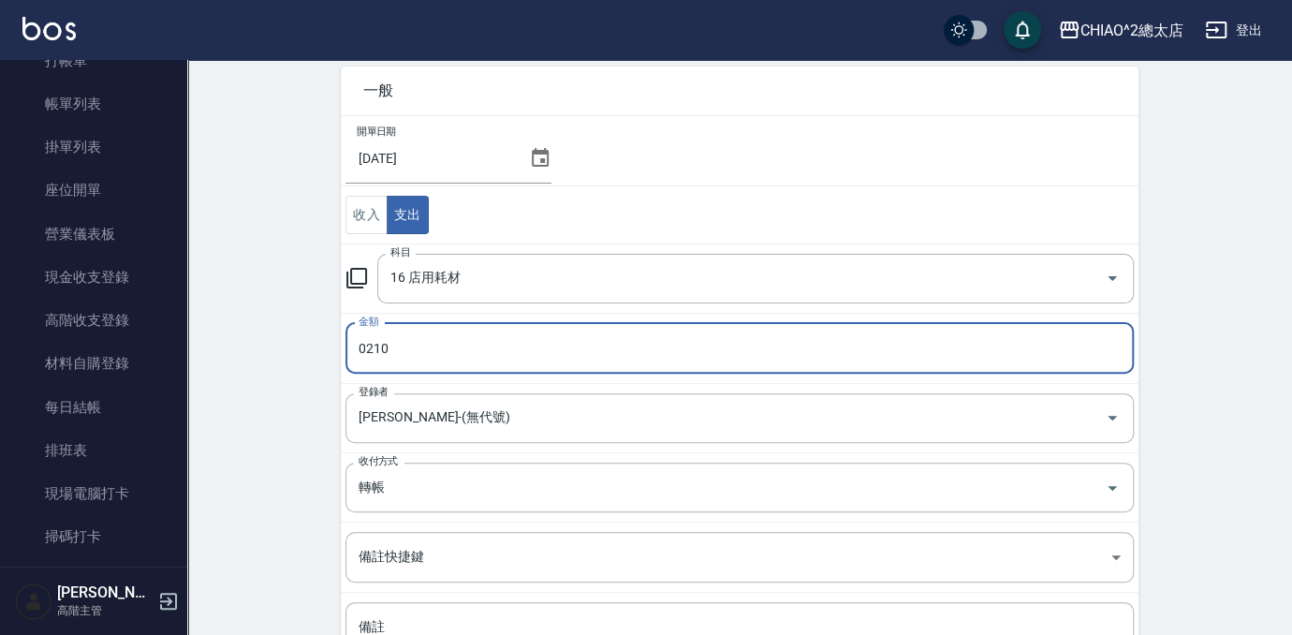
click at [363, 341] on input "0210" at bounding box center [740, 348] width 788 height 51
click at [364, 347] on input "0210" at bounding box center [740, 348] width 788 height 51
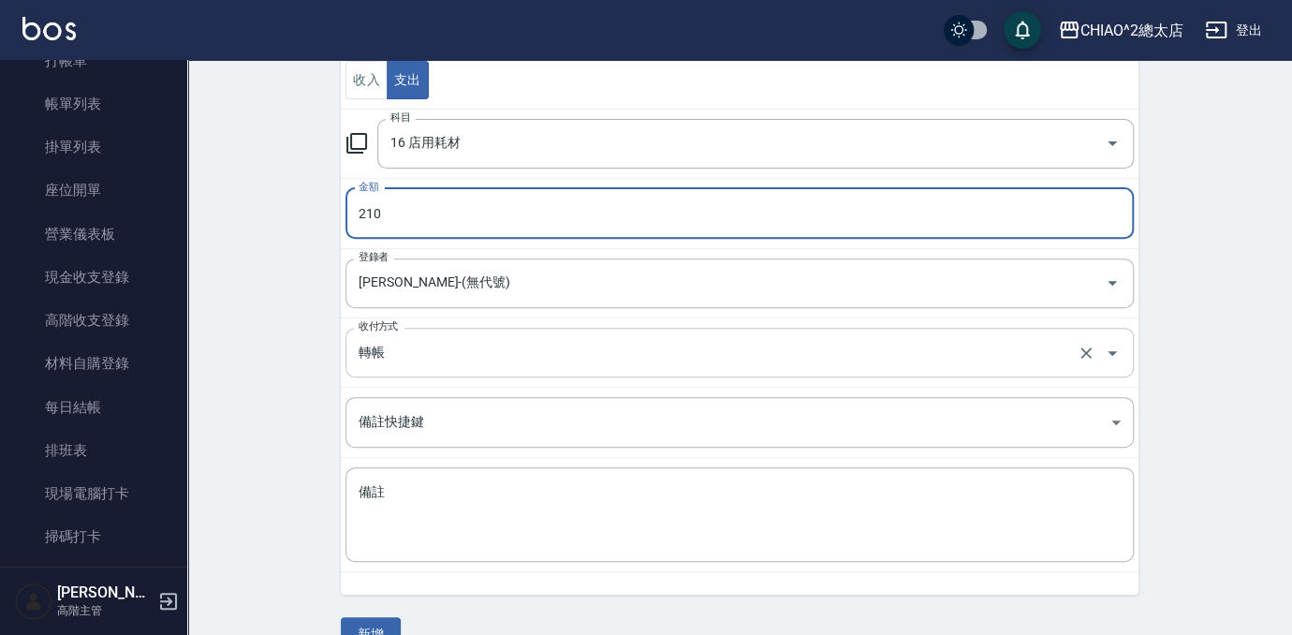
scroll to position [255, 0]
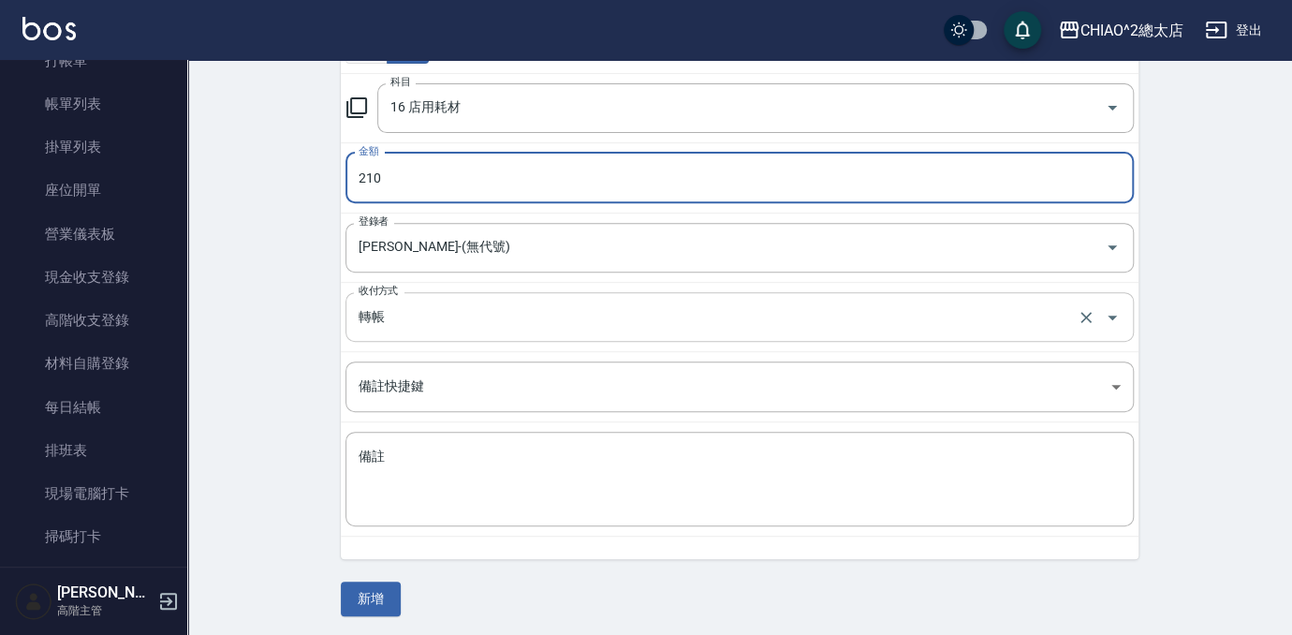
type input "210"
click at [464, 322] on input "轉帳" at bounding box center [713, 317] width 719 height 33
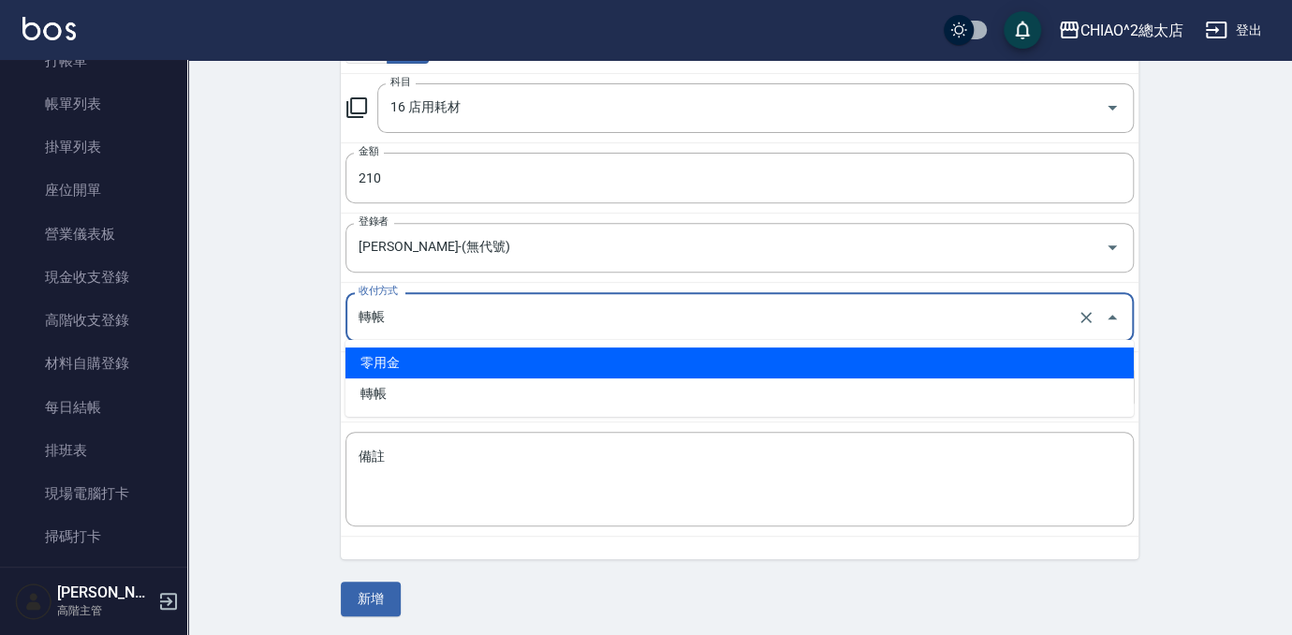
click at [449, 365] on li "零用金" at bounding box center [740, 362] width 788 height 31
type input "零用金"
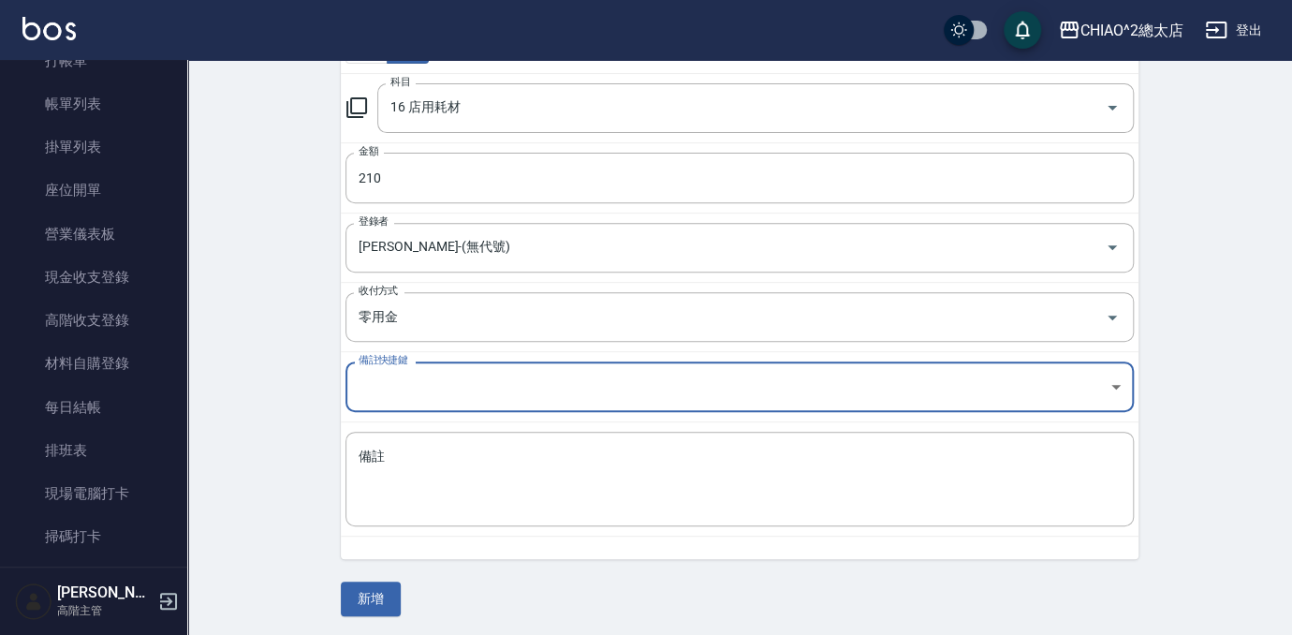
click at [394, 384] on body "CHIAO^2總太店 登出 櫃檯作業 打帳單 帳單列表 掛單列表 座位開單 營業儀表板 現金收支登錄 高階收支登錄 材料自購登錄 每日結帳 排班表 現場電腦打…" at bounding box center [646, 191] width 1292 height 893
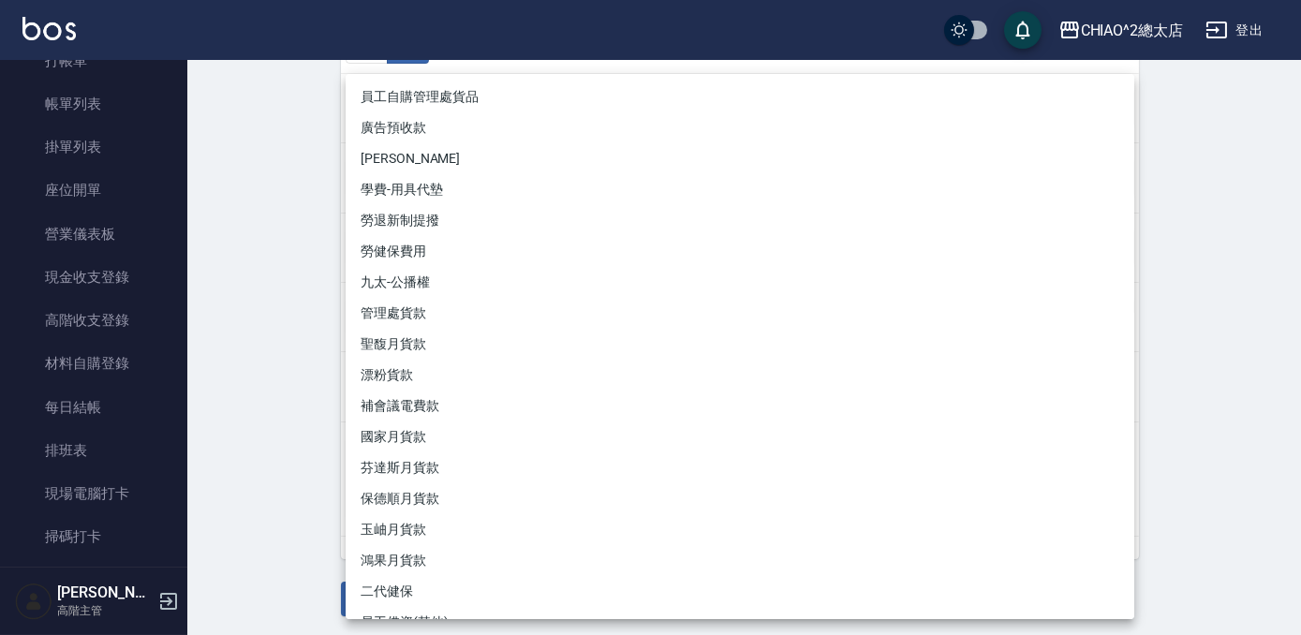
click at [276, 440] on div at bounding box center [650, 317] width 1301 height 635
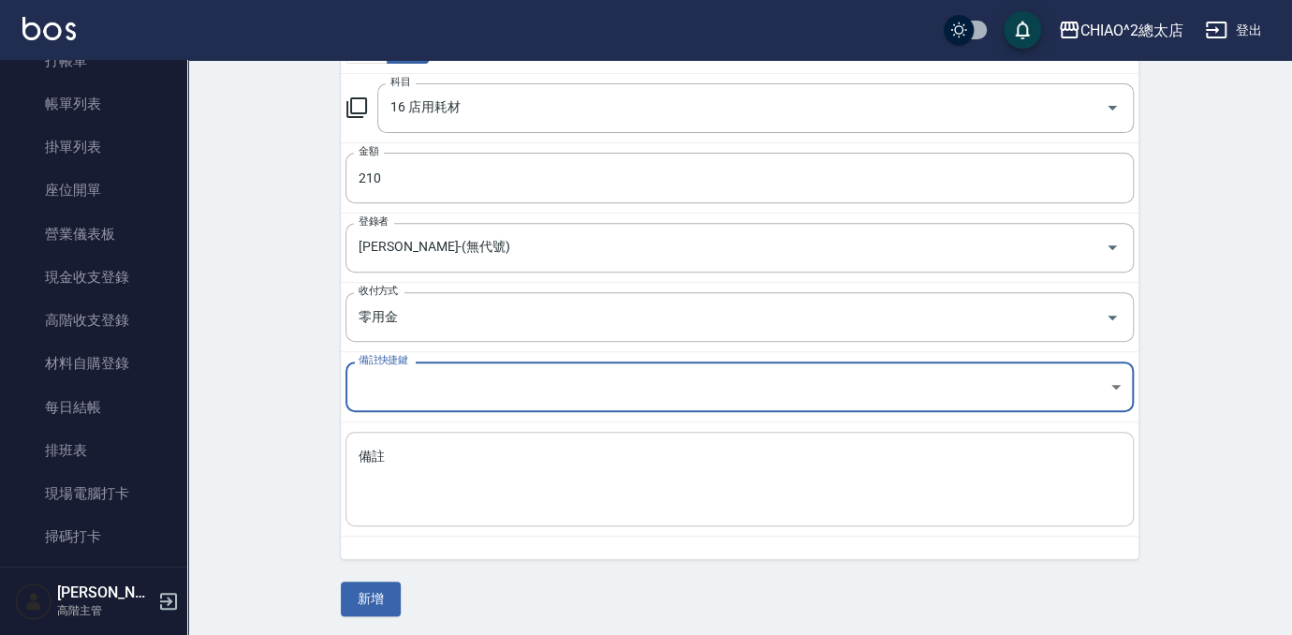
click at [395, 449] on textarea "備註" at bounding box center [740, 480] width 762 height 64
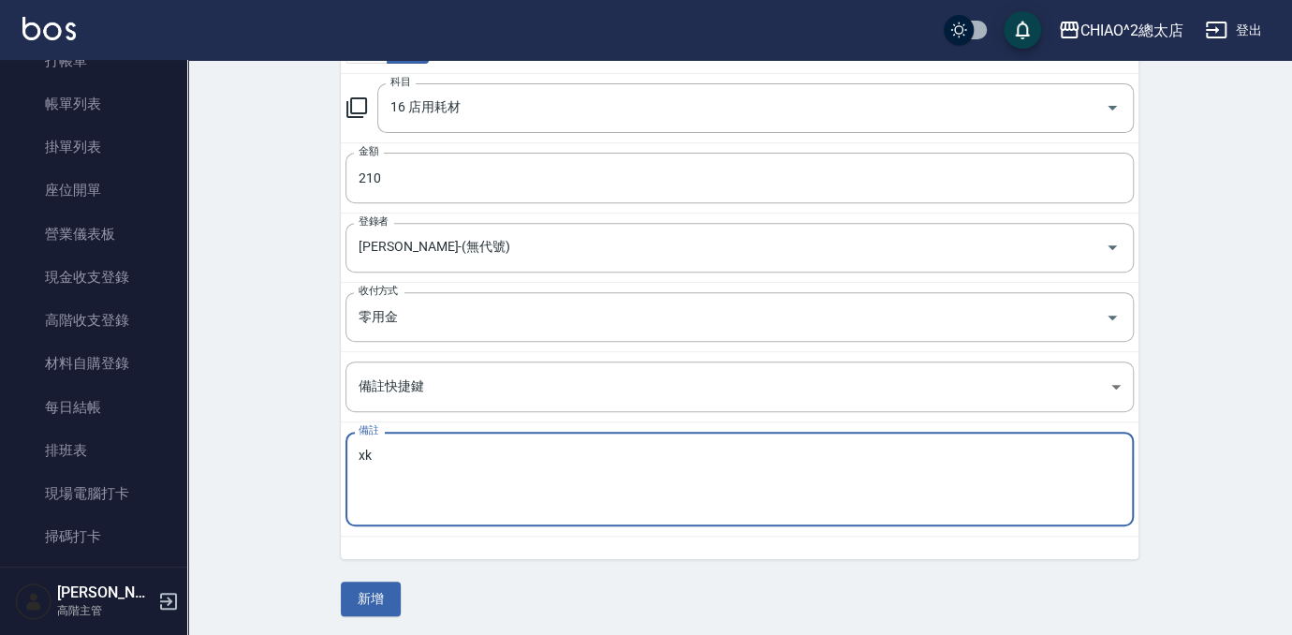
type textarea "x"
type textarea "垃圾袋"
click at [380, 598] on button "新增" at bounding box center [371, 599] width 60 height 35
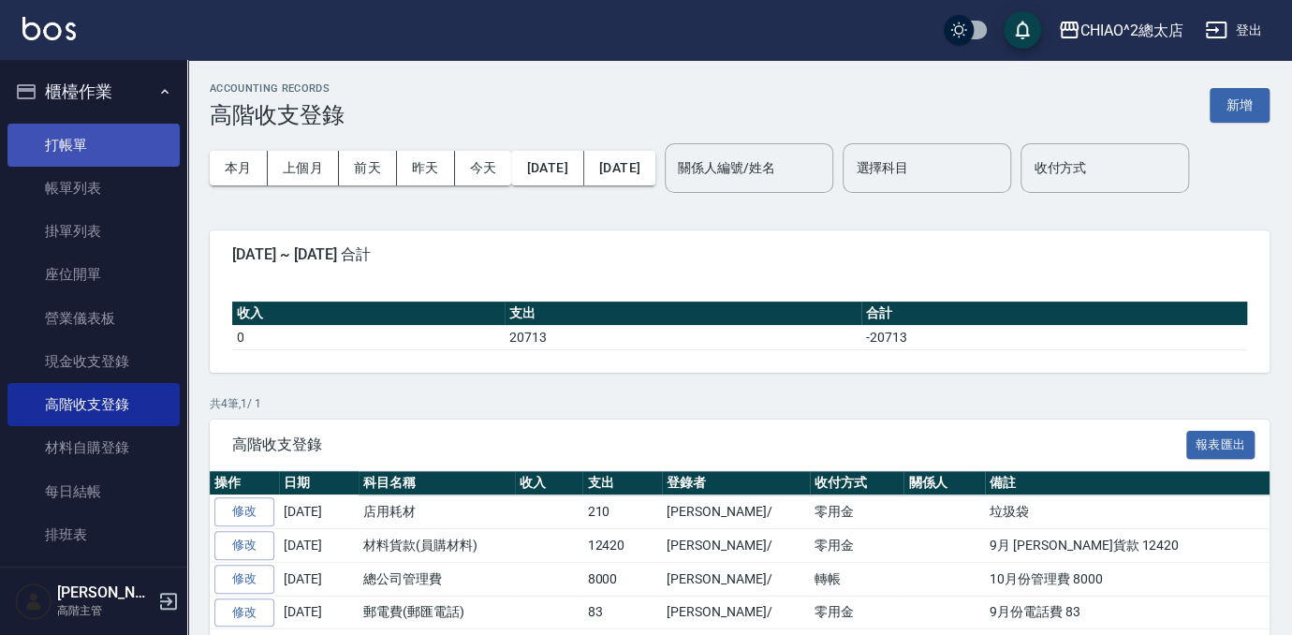
click at [75, 157] on link "打帳單" at bounding box center [93, 145] width 172 height 43
